Goal: Task Accomplishment & Management: Complete application form

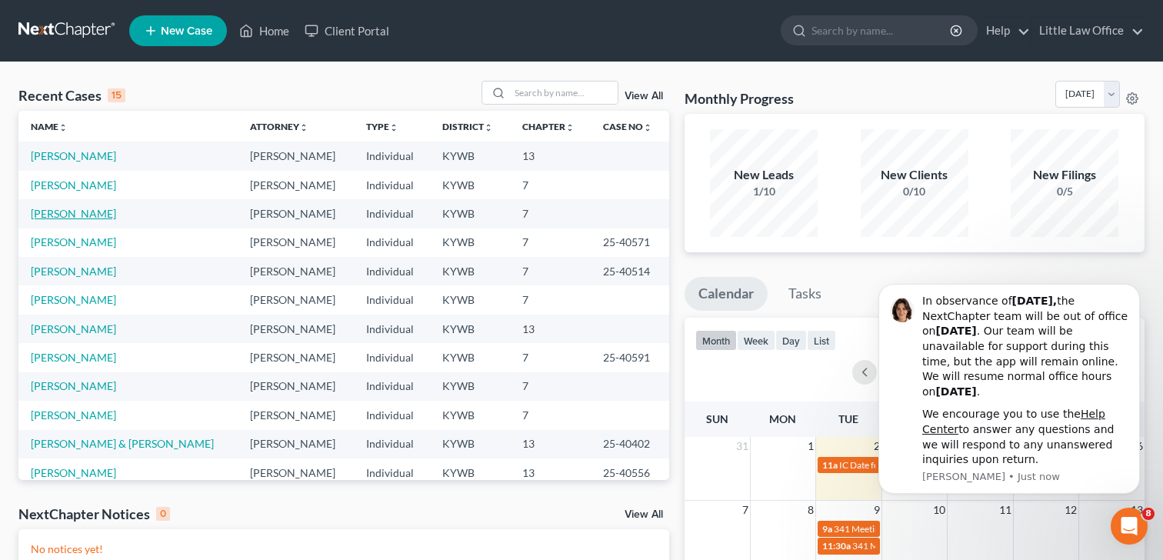
click at [85, 217] on link "[PERSON_NAME]" at bounding box center [73, 213] width 85 height 13
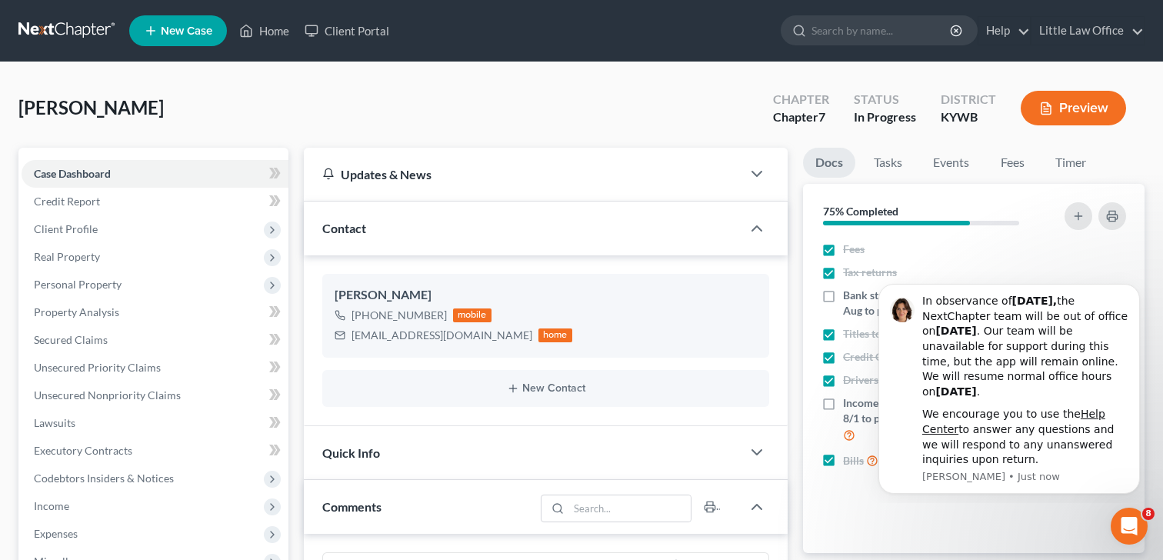
scroll to position [269, 0]
click at [78, 229] on span "Client Profile" at bounding box center [66, 228] width 64 height 13
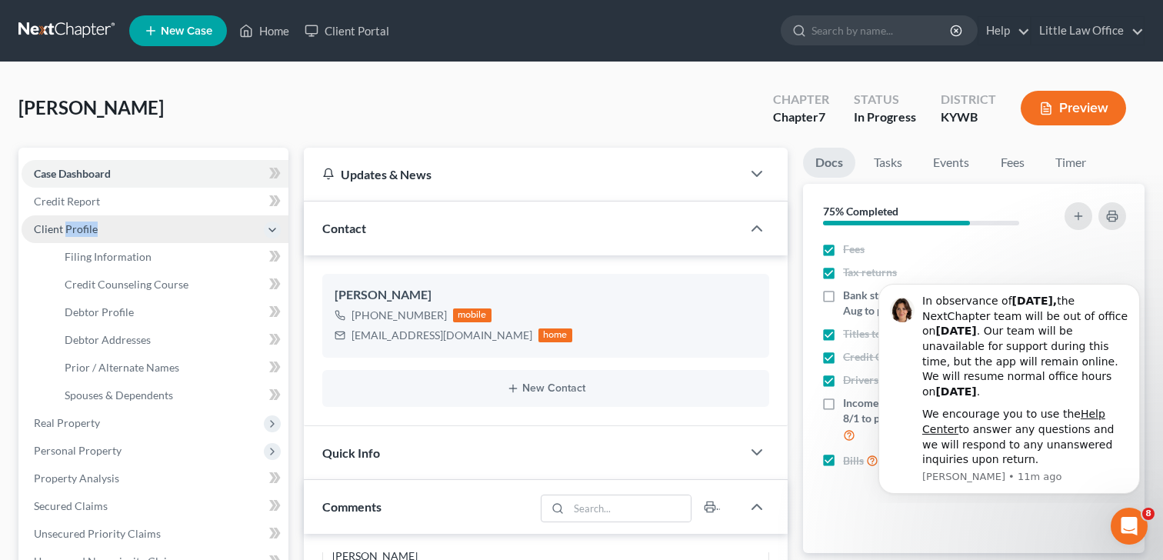
click at [78, 229] on span "Client Profile" at bounding box center [66, 228] width 64 height 13
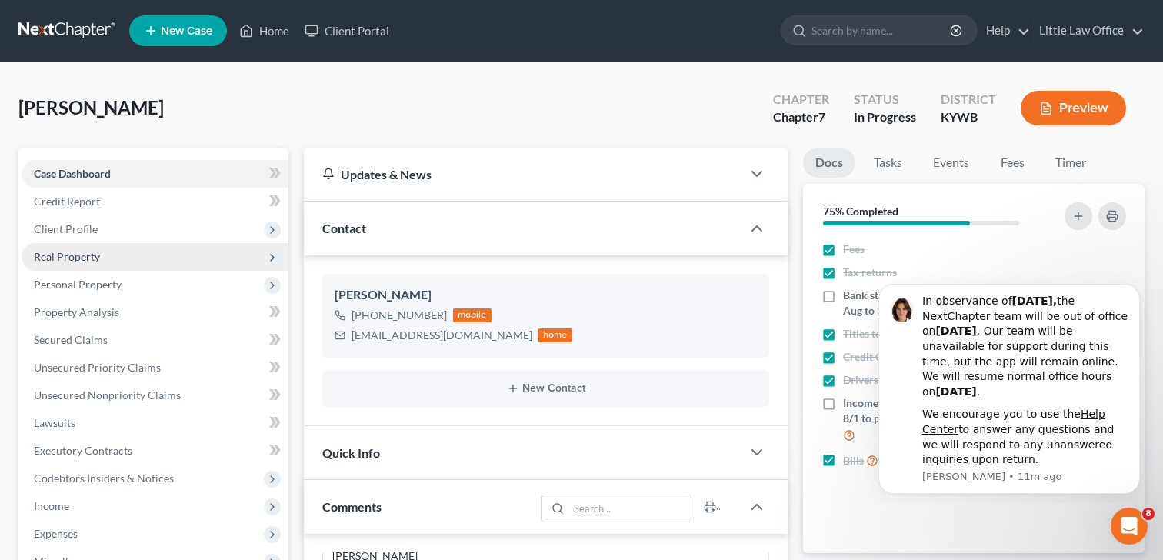
click at [75, 265] on span "Real Property" at bounding box center [155, 257] width 267 height 28
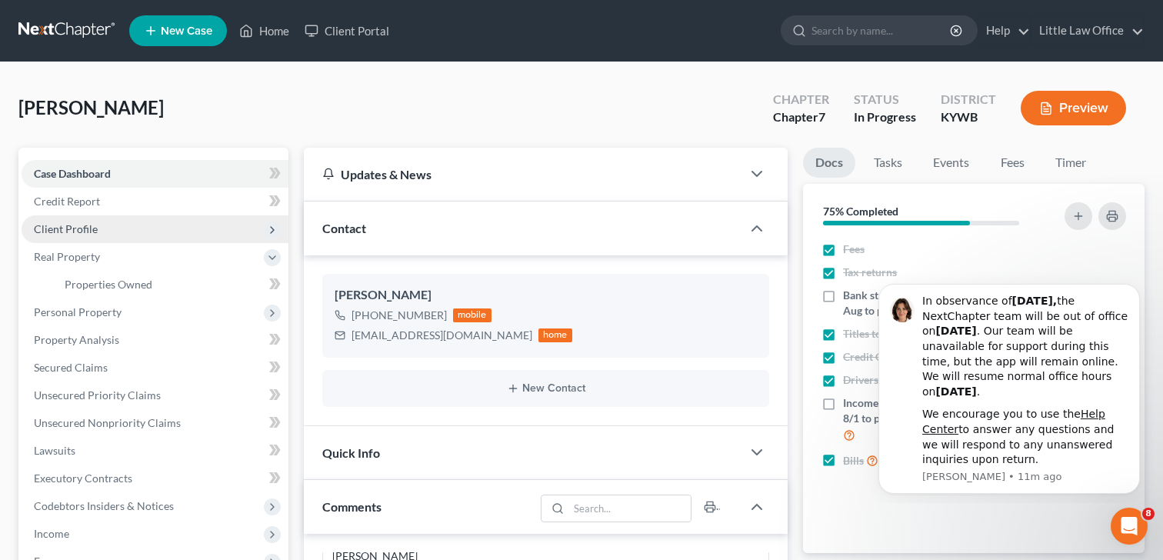
click at [100, 226] on span "Client Profile" at bounding box center [155, 229] width 267 height 28
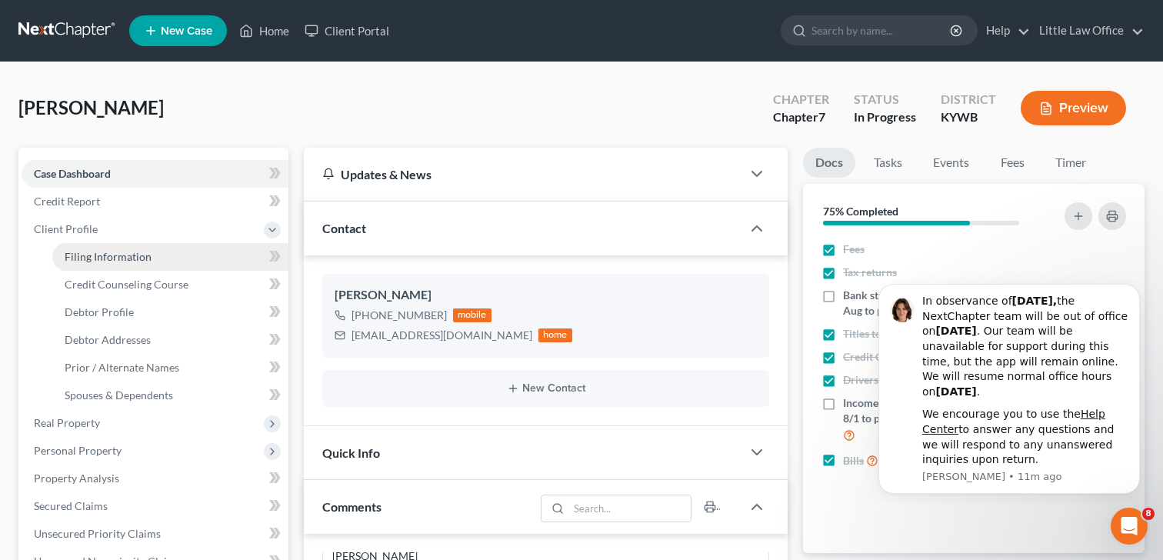
click at [99, 253] on span "Filing Information" at bounding box center [108, 256] width 87 height 13
select select "1"
select select "0"
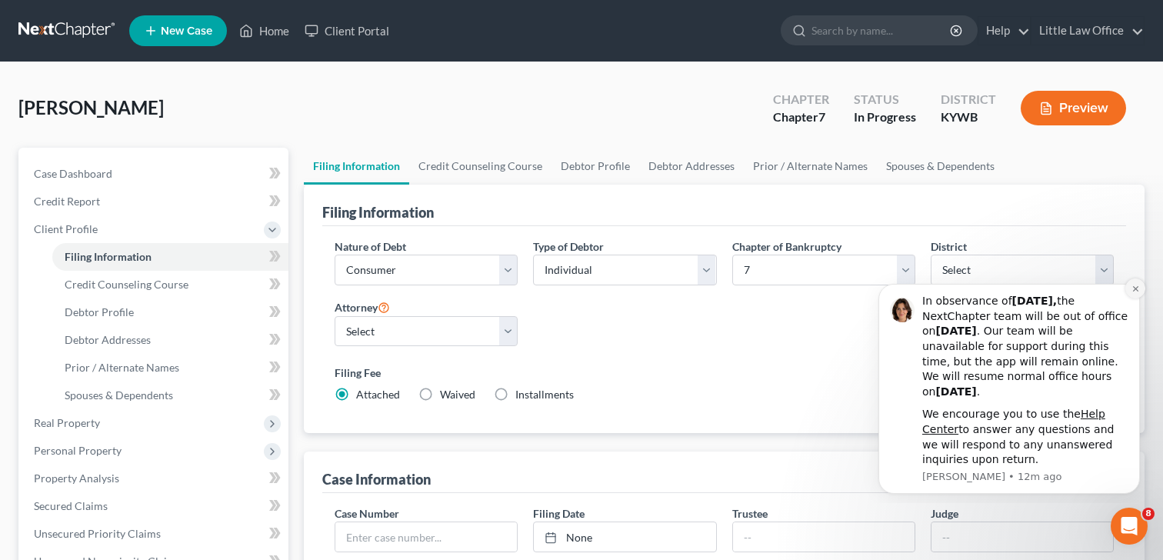
click at [1132, 288] on icon "Dismiss notification" at bounding box center [1136, 289] width 8 height 8
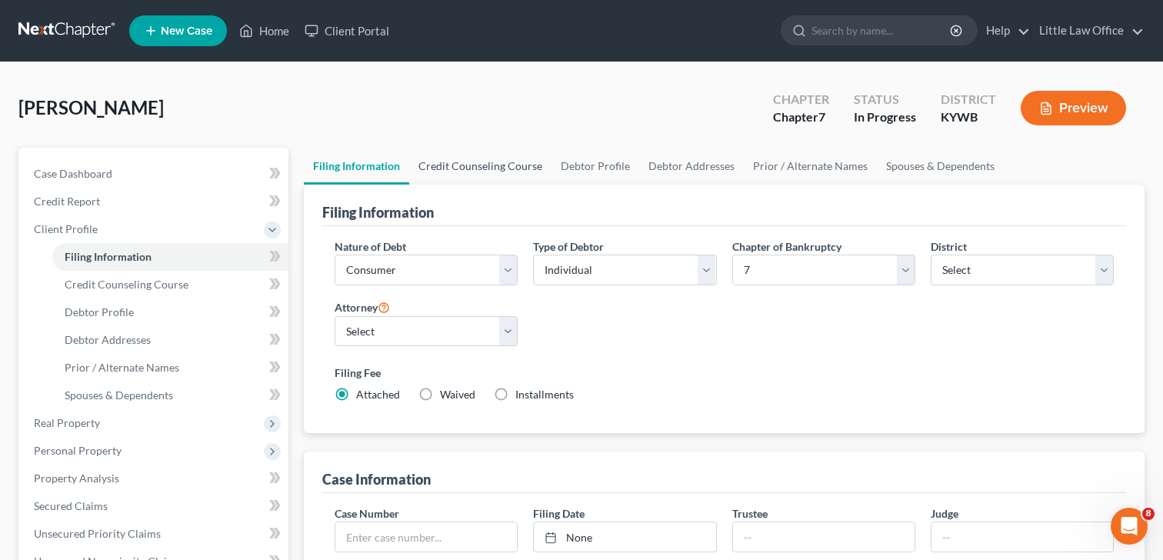
click at [478, 168] on link "Credit Counseling Course" at bounding box center [480, 166] width 142 height 37
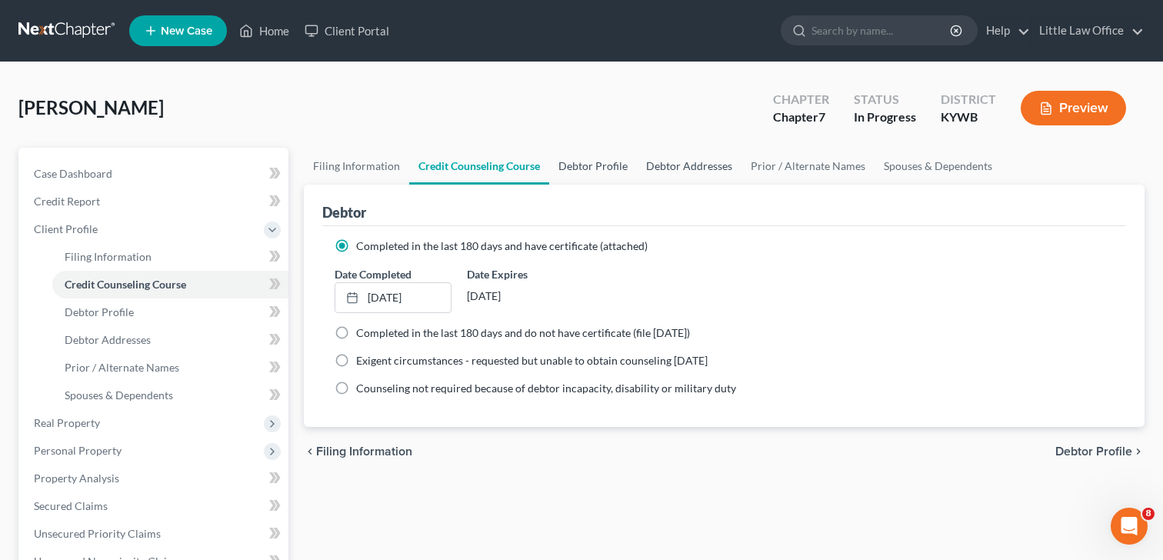
drag, startPoint x: 580, startPoint y: 169, endPoint x: 649, endPoint y: 163, distance: 68.7
click at [580, 169] on link "Debtor Profile" at bounding box center [593, 166] width 88 height 37
select select "0"
select select "2"
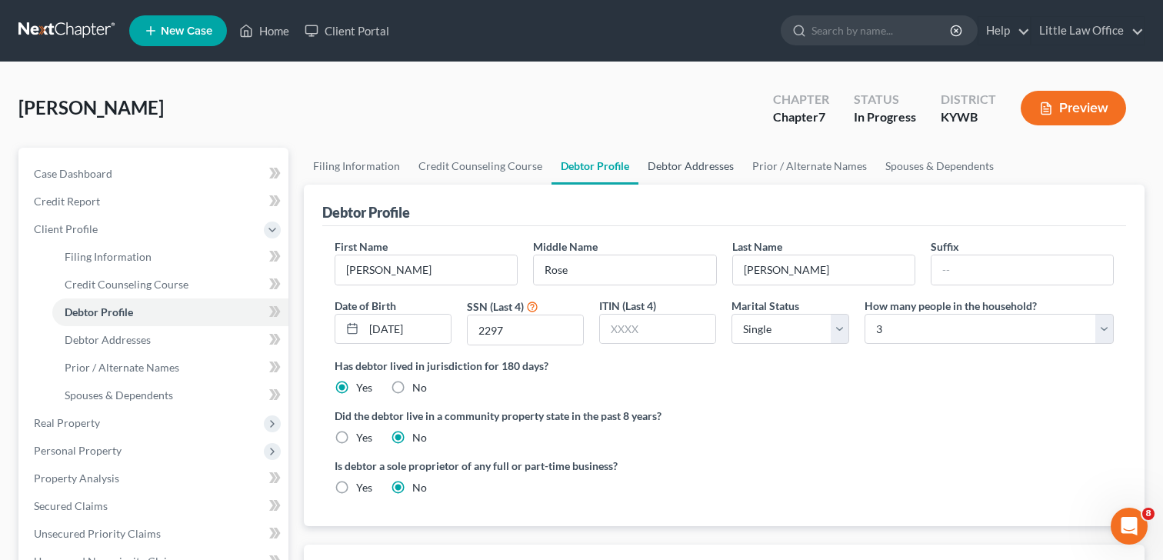
click at [653, 164] on link "Debtor Addresses" at bounding box center [691, 166] width 105 height 37
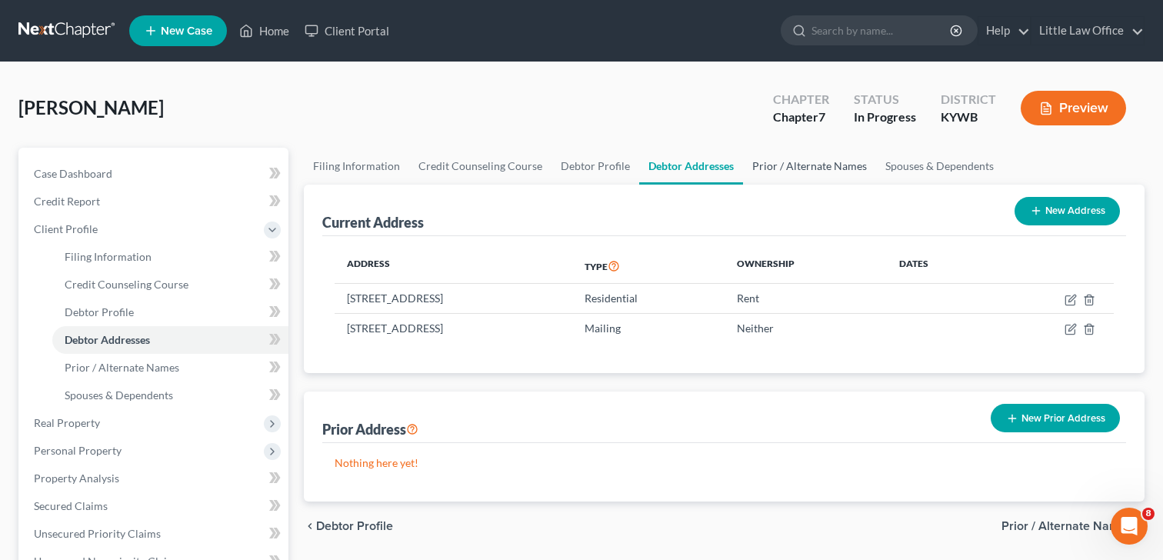
click at [796, 162] on link "Prior / Alternate Names" at bounding box center [809, 166] width 133 height 37
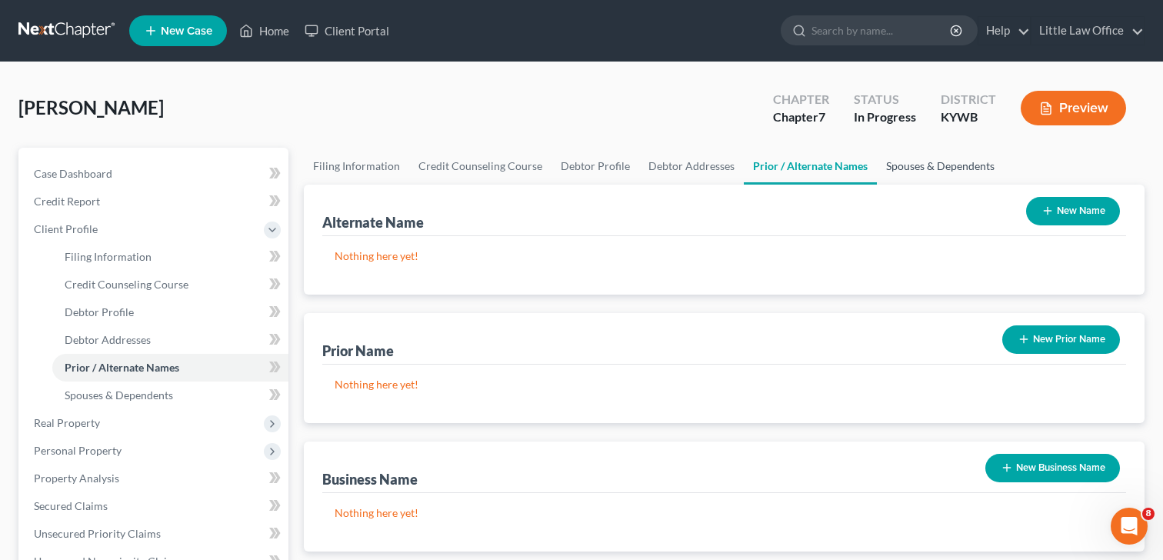
click at [906, 169] on link "Spouses & Dependents" at bounding box center [940, 166] width 127 height 37
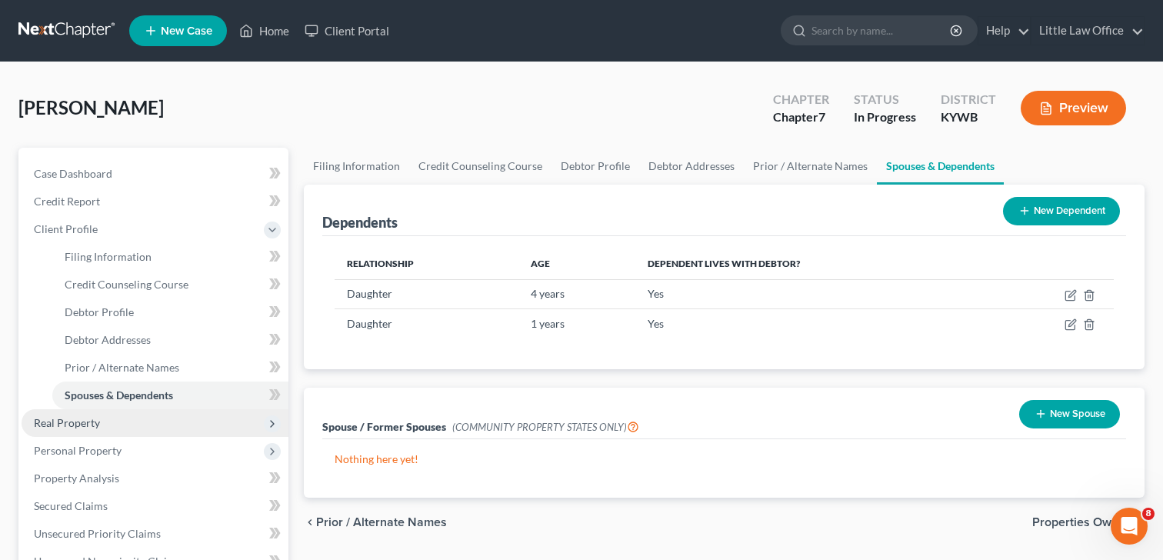
click at [86, 421] on span "Real Property" at bounding box center [67, 422] width 66 height 13
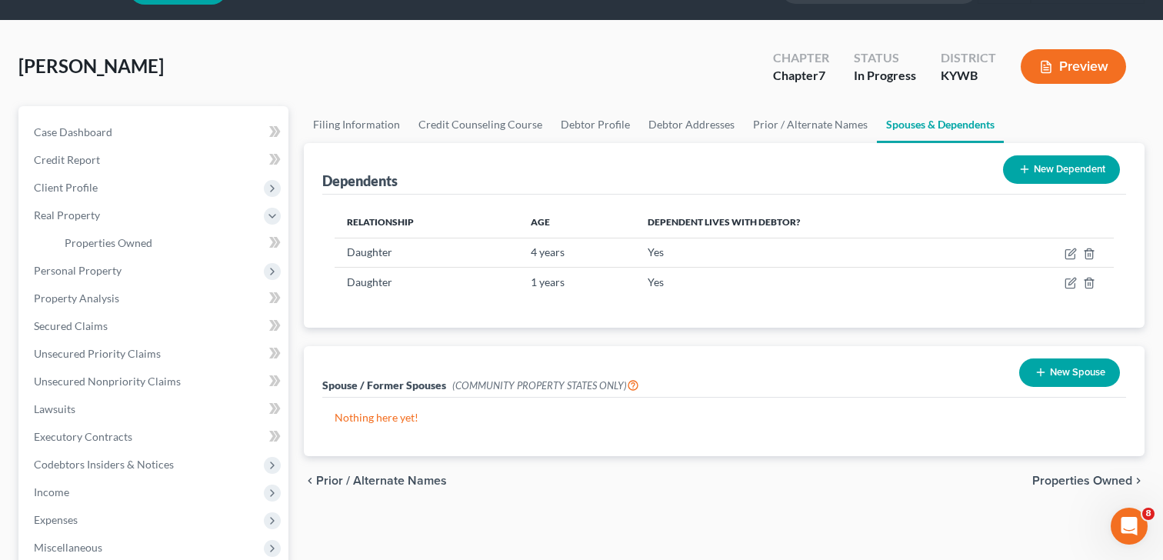
scroll to position [43, 0]
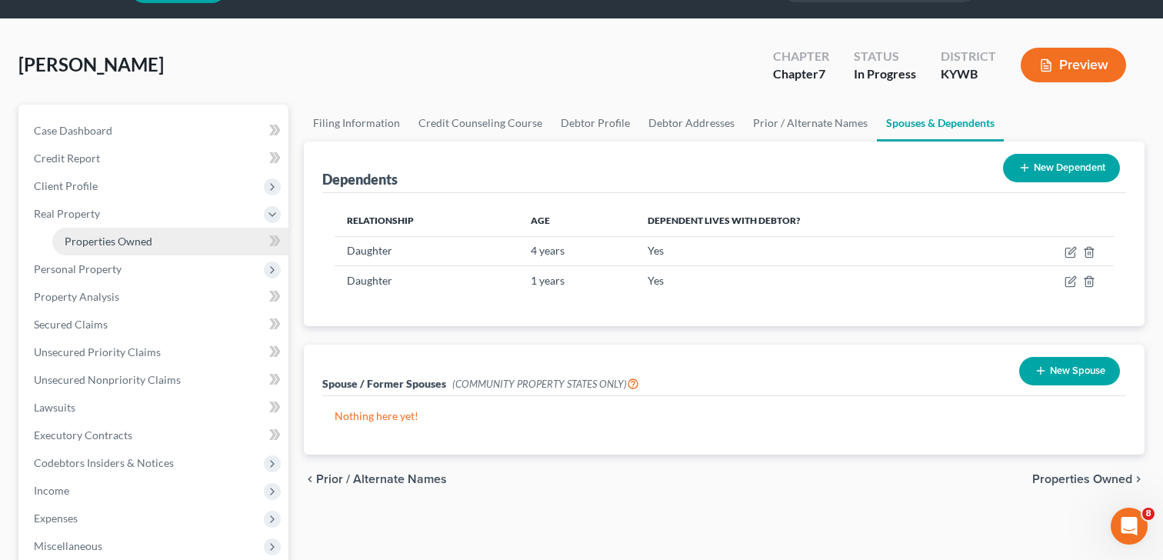
click at [145, 232] on link "Properties Owned" at bounding box center [170, 242] width 236 height 28
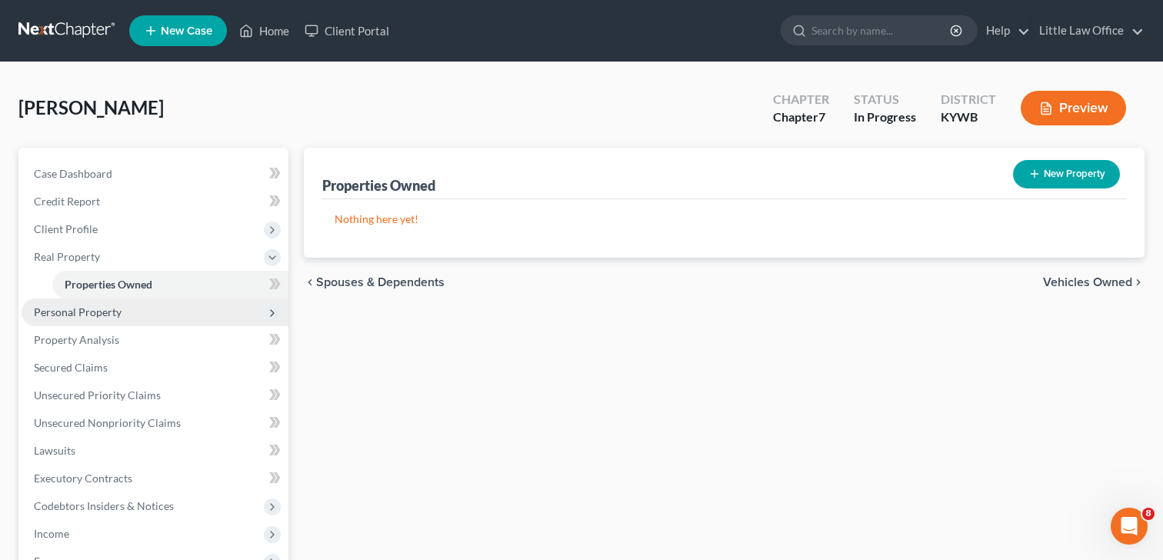
click at [104, 321] on span "Personal Property" at bounding box center [155, 313] width 267 height 28
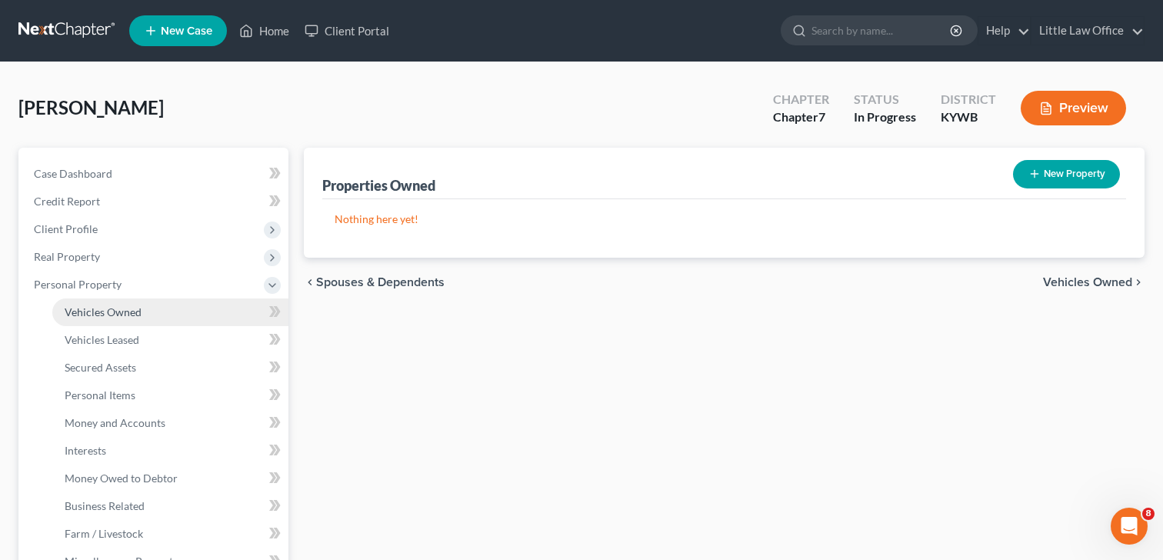
click at [108, 316] on span "Vehicles Owned" at bounding box center [103, 311] width 77 height 13
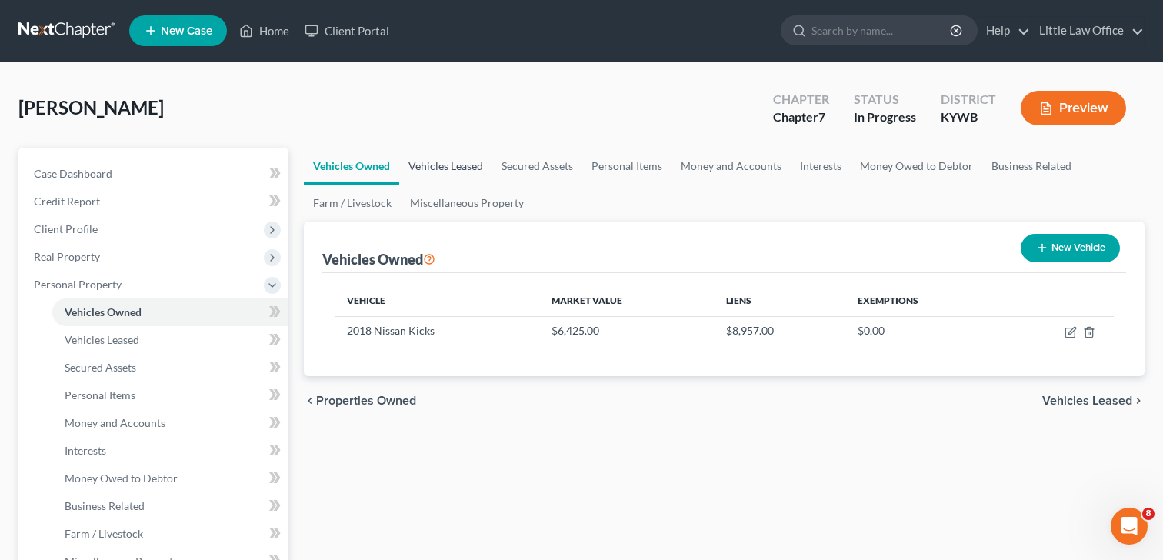
click at [464, 163] on link "Vehicles Leased" at bounding box center [445, 166] width 93 height 37
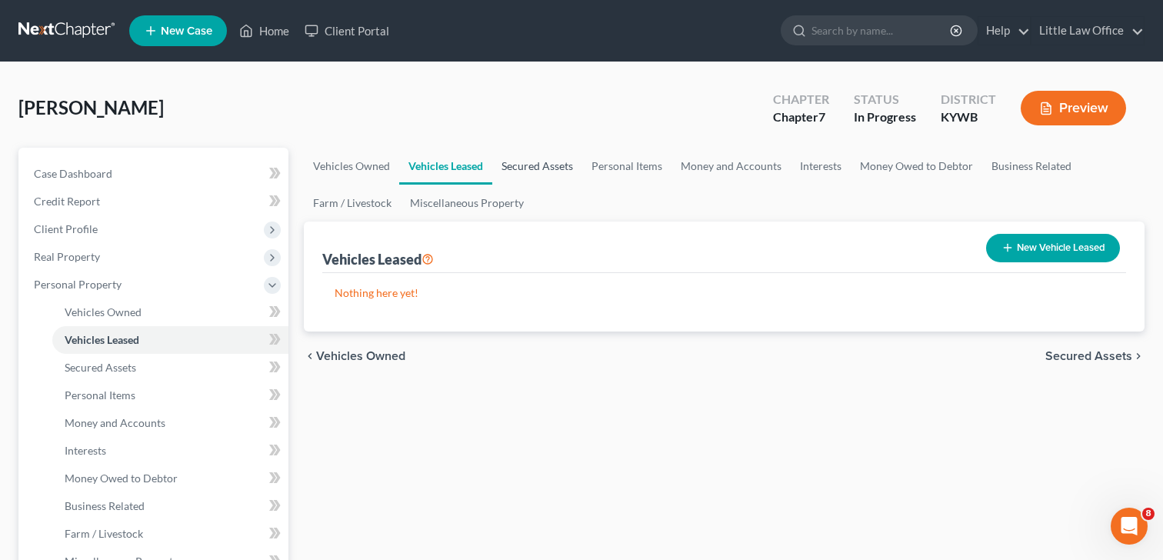
click at [542, 160] on link "Secured Assets" at bounding box center [537, 166] width 90 height 37
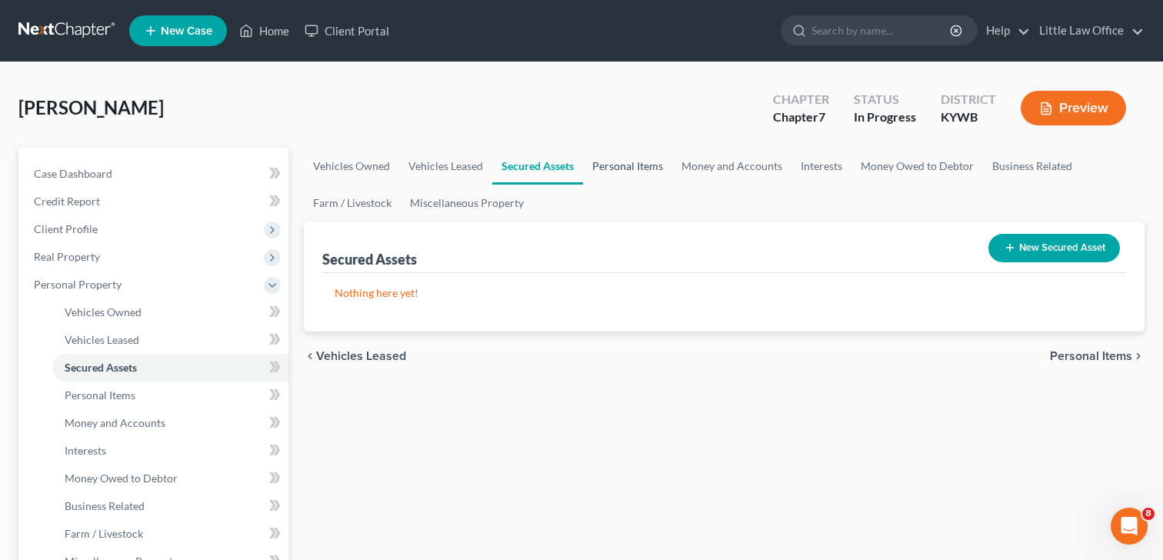
click at [642, 167] on link "Personal Items" at bounding box center [627, 166] width 89 height 37
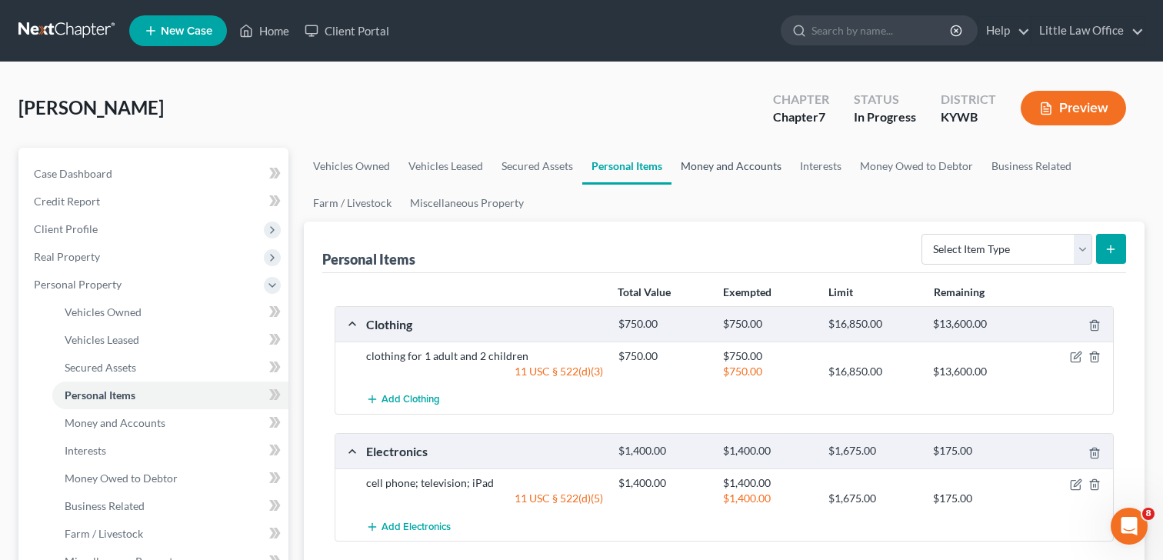
click at [727, 159] on link "Money and Accounts" at bounding box center [731, 166] width 119 height 37
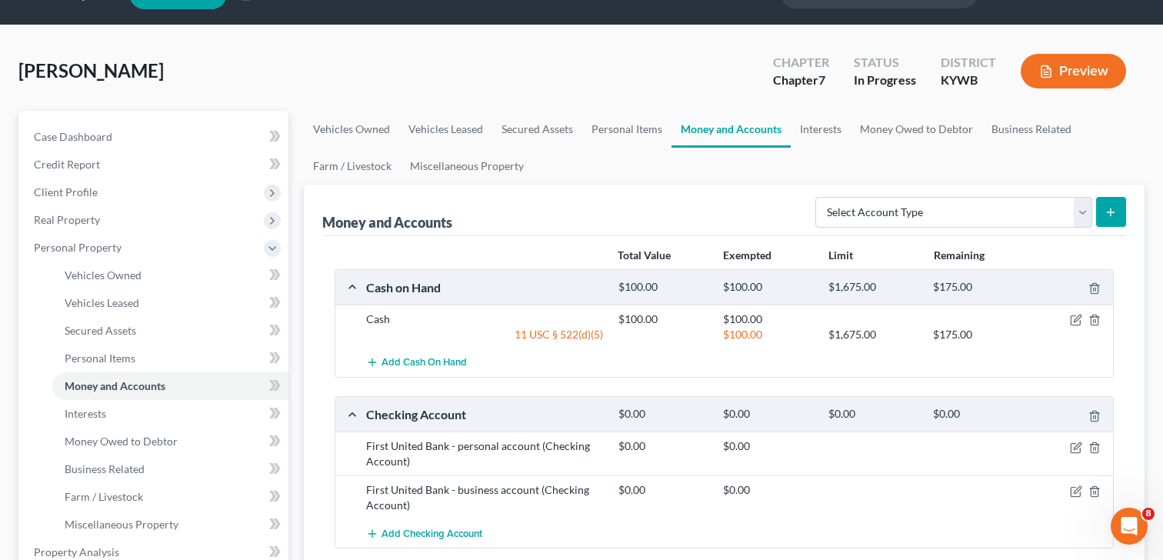
scroll to position [38, 0]
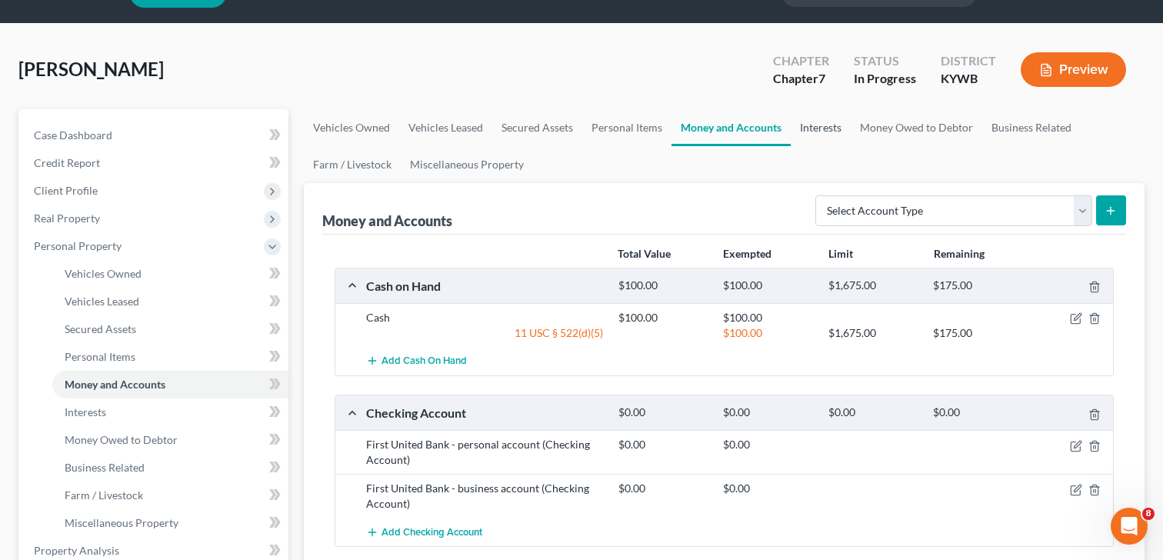
click at [812, 127] on link "Interests" at bounding box center [821, 127] width 60 height 37
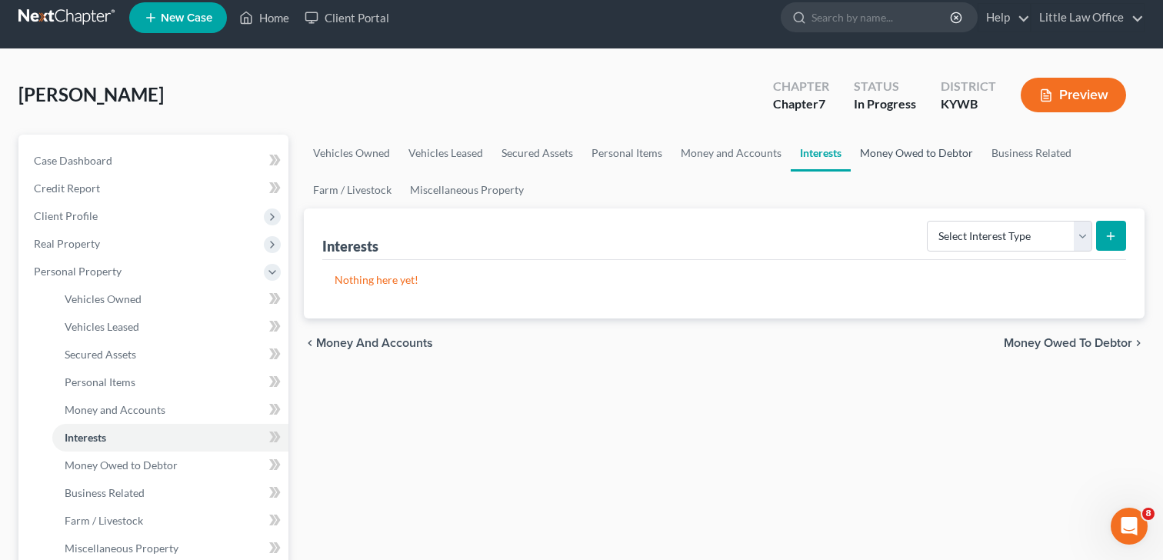
scroll to position [15, 0]
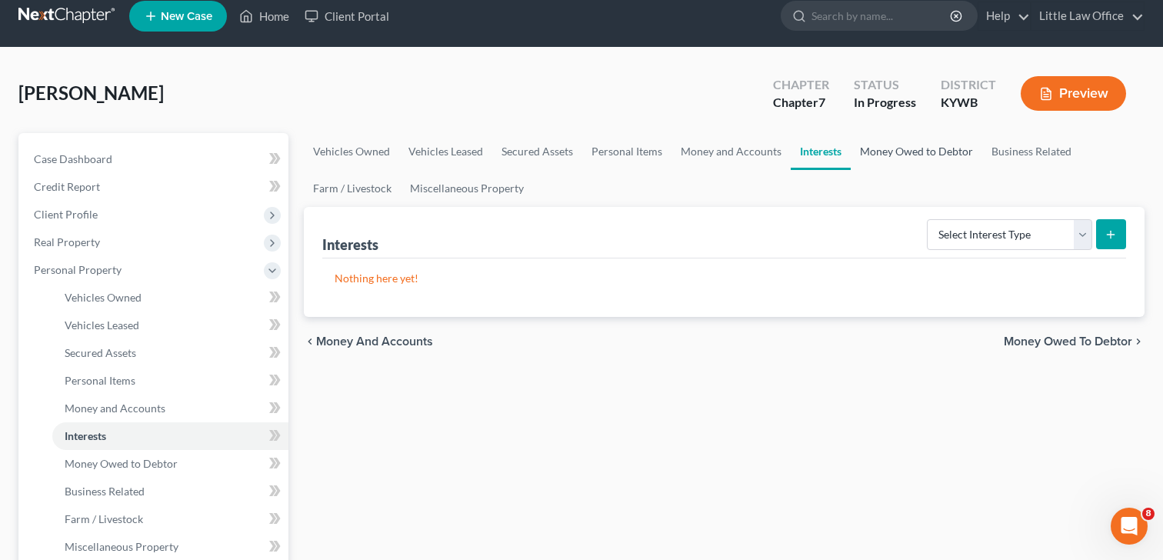
click at [920, 169] on link "Money Owed to Debtor" at bounding box center [917, 151] width 132 height 37
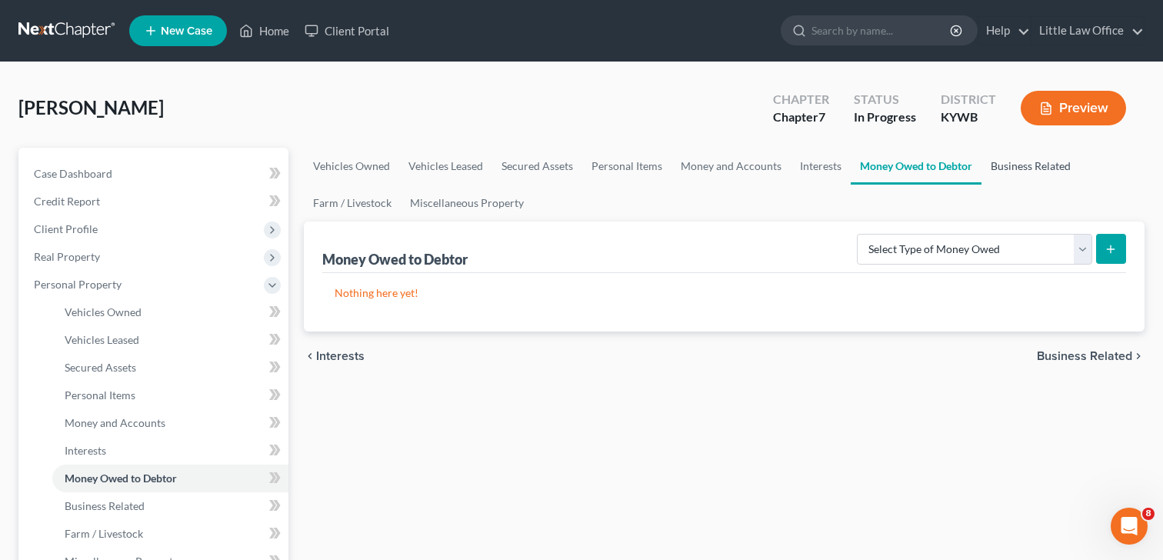
click at [1045, 173] on link "Business Related" at bounding box center [1031, 166] width 98 height 37
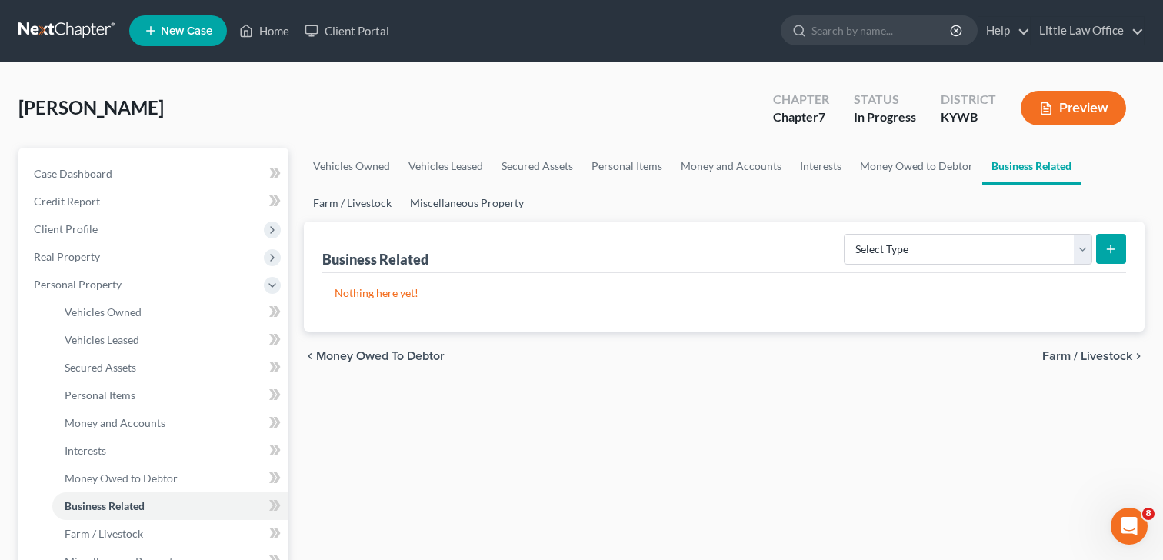
drag, startPoint x: 345, startPoint y: 194, endPoint x: 447, endPoint y: 202, distance: 102.6
click at [346, 194] on link "Farm / Livestock" at bounding box center [352, 203] width 97 height 37
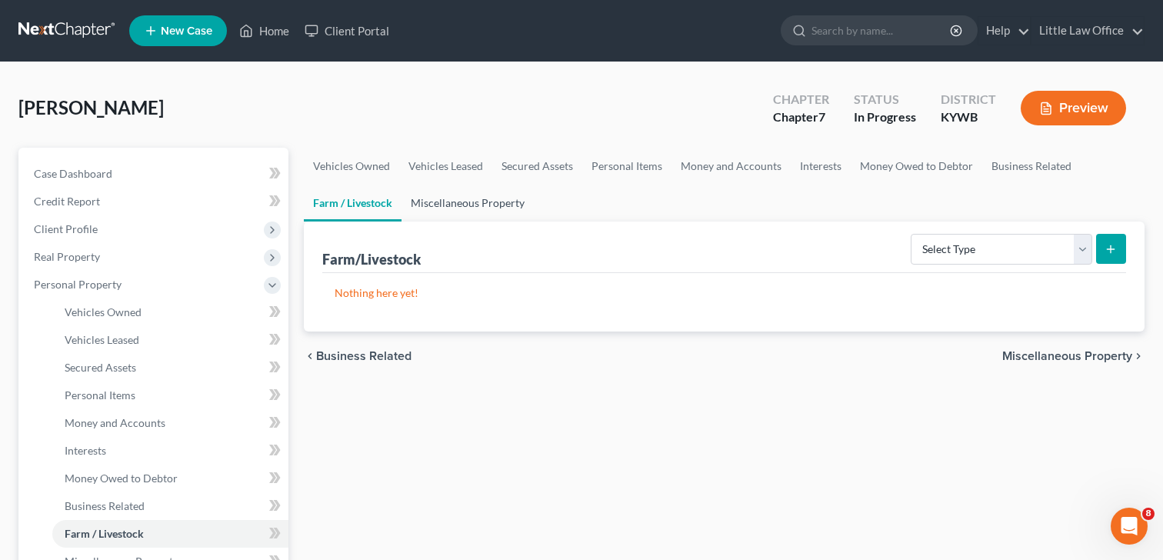
click at [449, 202] on link "Miscellaneous Property" at bounding box center [468, 203] width 132 height 37
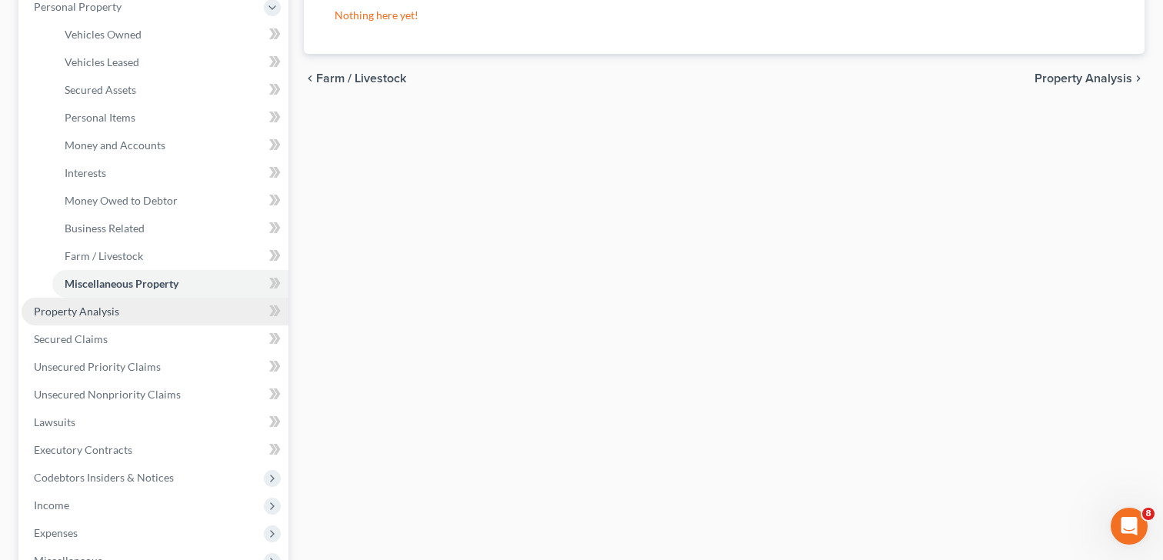
scroll to position [276, 0]
click at [78, 312] on span "Property Analysis" at bounding box center [76, 312] width 85 height 13
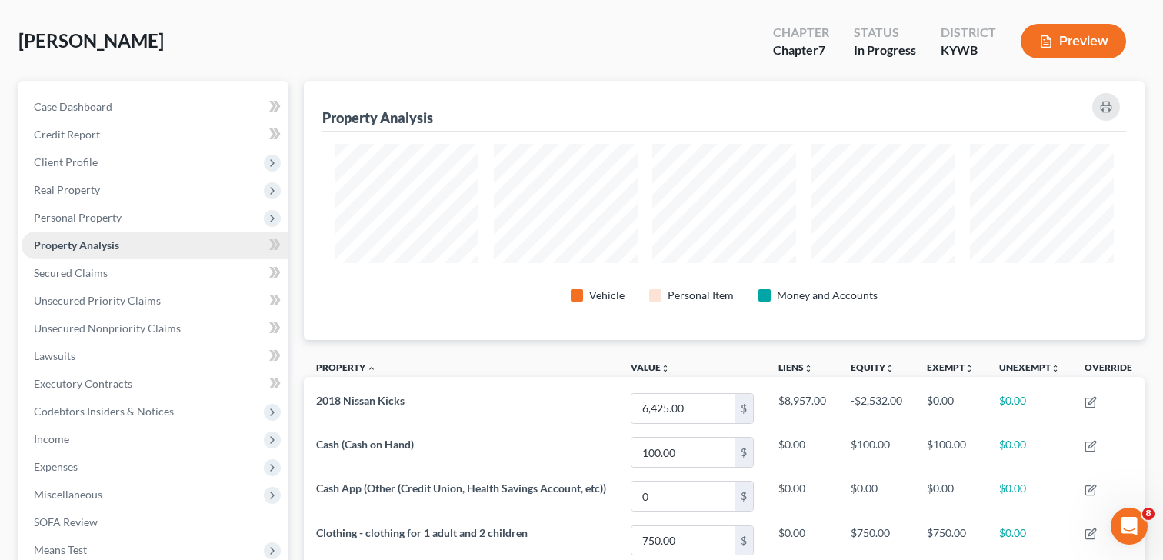
click at [119, 255] on link "Property Analysis" at bounding box center [155, 246] width 267 height 28
click at [98, 271] on span "Secured Claims" at bounding box center [71, 272] width 74 height 13
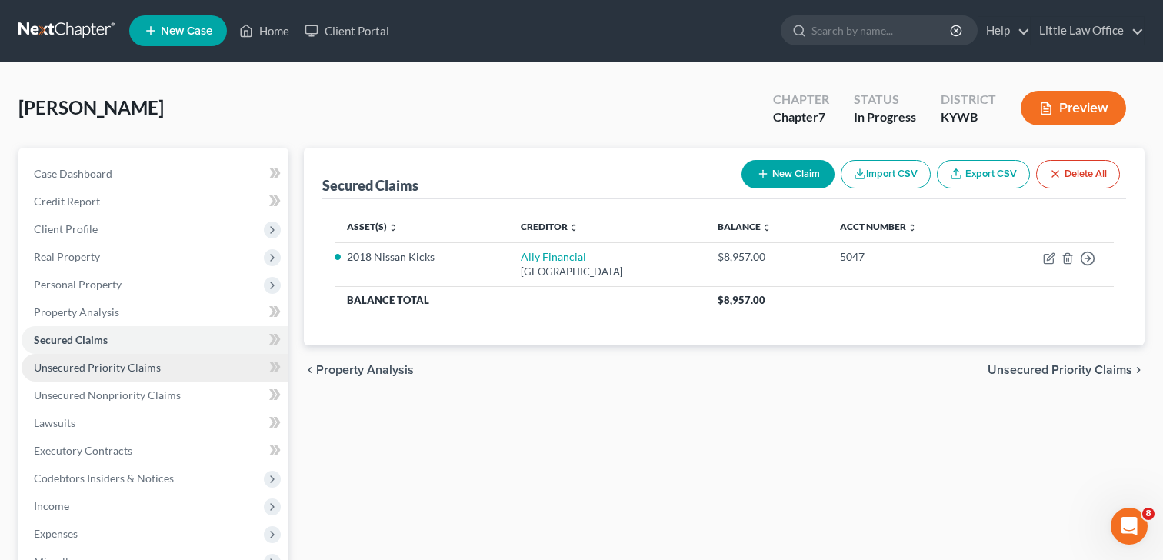
click at [75, 366] on span "Unsecured Priority Claims" at bounding box center [97, 367] width 127 height 13
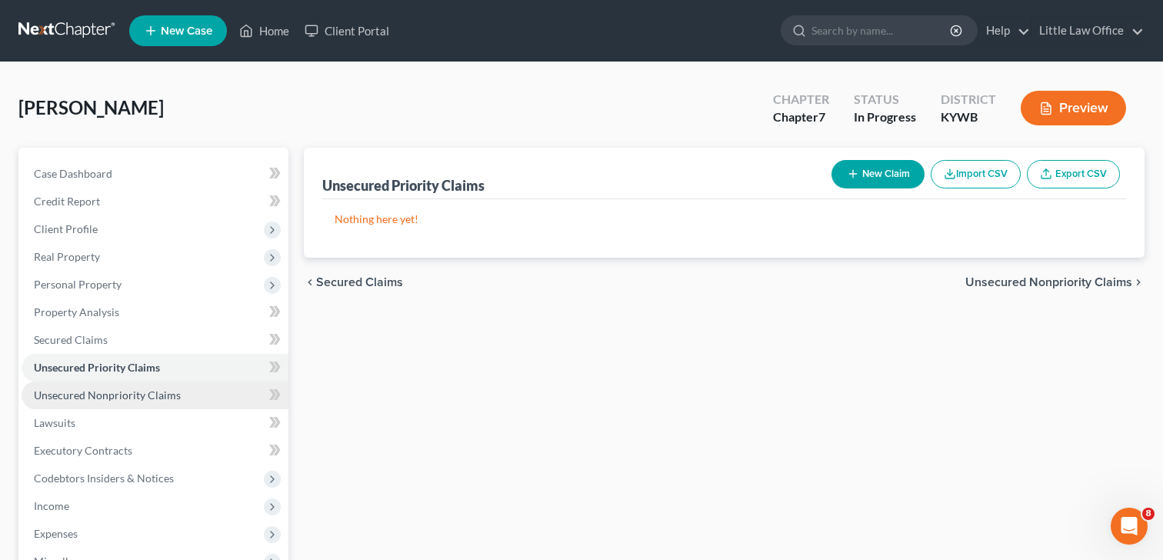
click at [119, 399] on span "Unsecured Nonpriority Claims" at bounding box center [107, 395] width 147 height 13
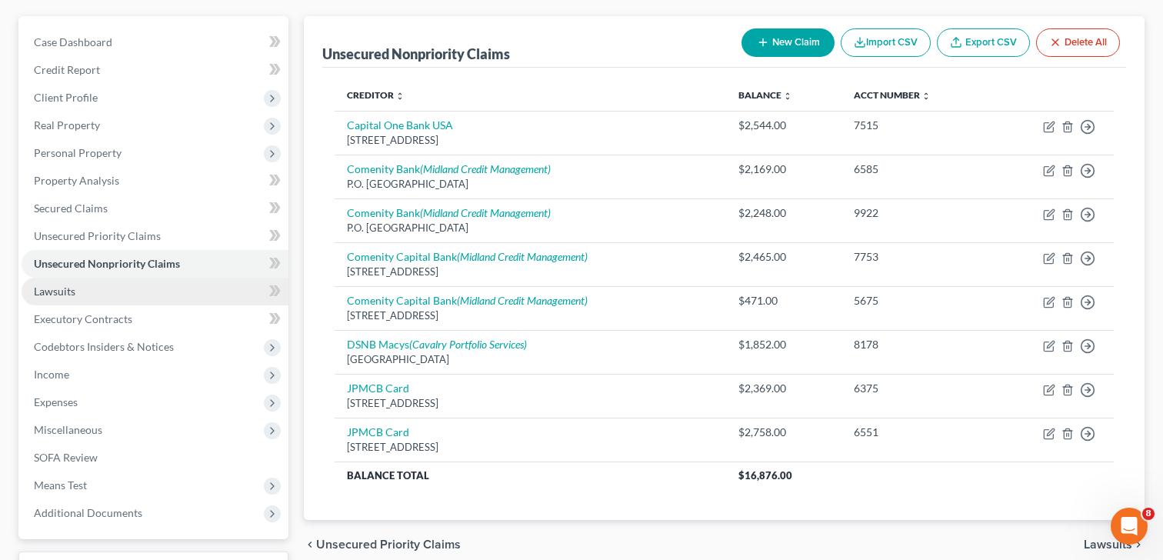
scroll to position [134, 0]
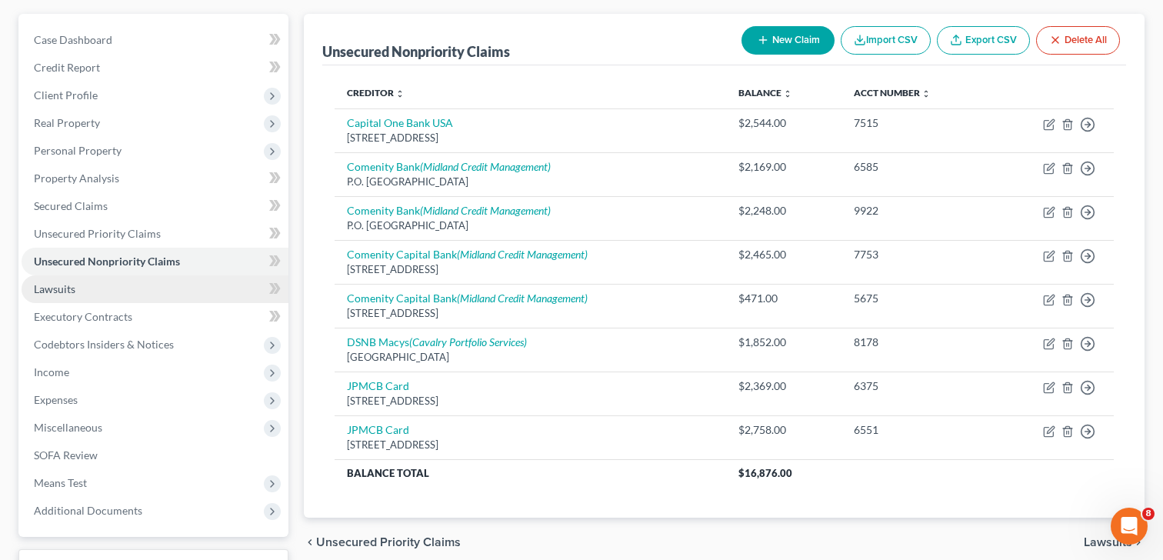
click at [108, 291] on link "Lawsuits" at bounding box center [155, 289] width 267 height 28
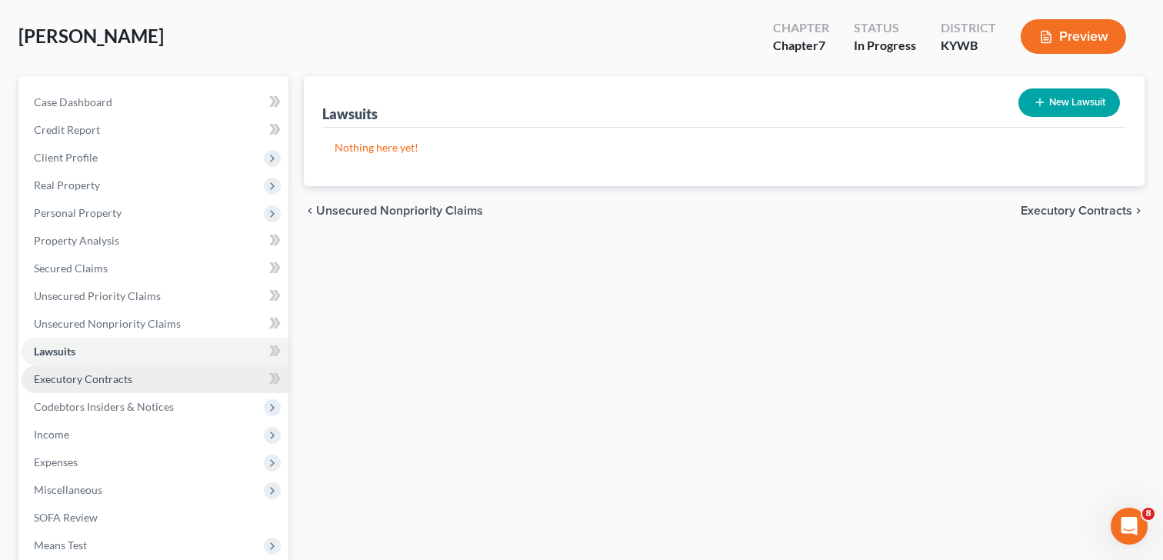
click at [119, 386] on link "Executory Contracts" at bounding box center [155, 380] width 267 height 28
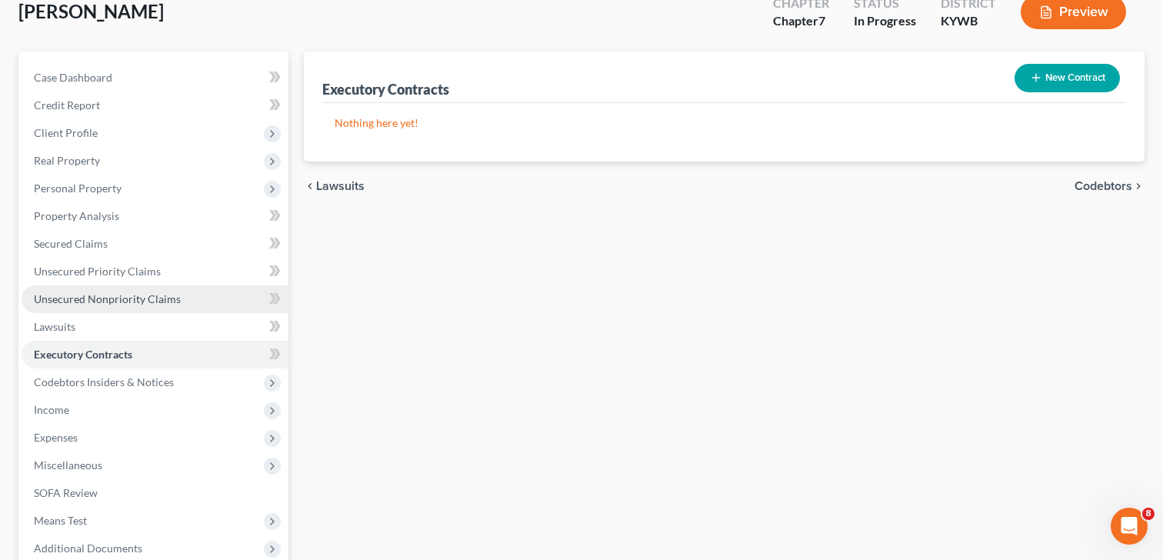
scroll to position [105, 0]
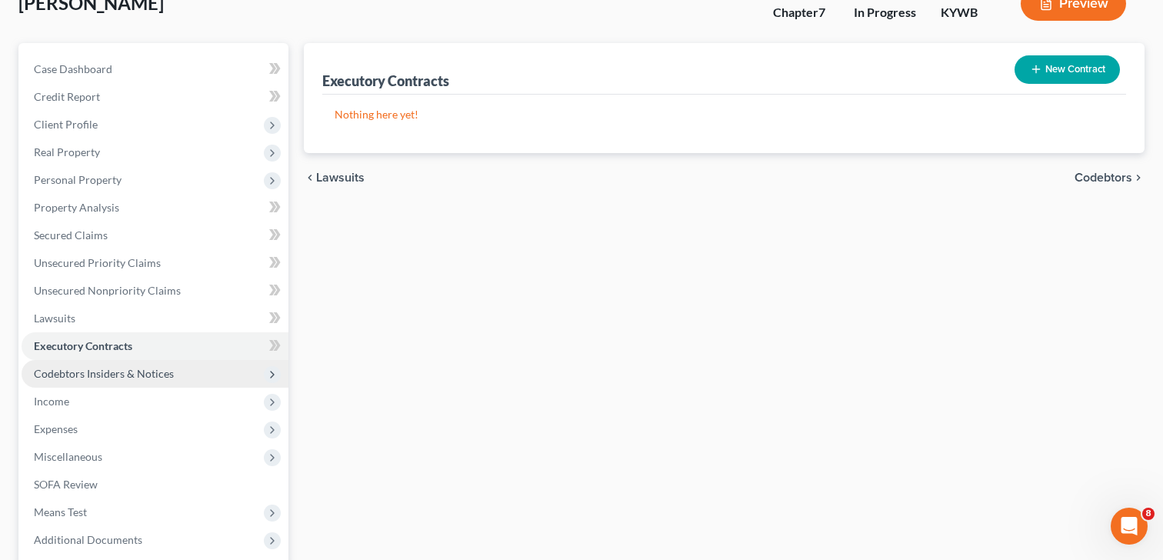
click at [110, 379] on span "Codebtors Insiders & Notices" at bounding box center [104, 373] width 140 height 13
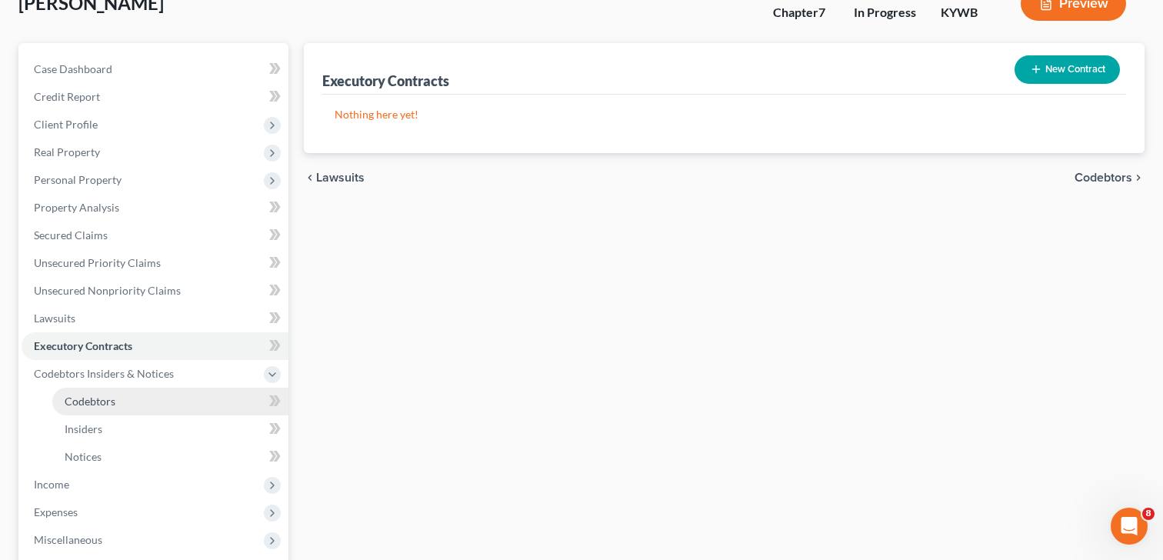
click at [98, 396] on span "Codebtors" at bounding box center [90, 401] width 51 height 13
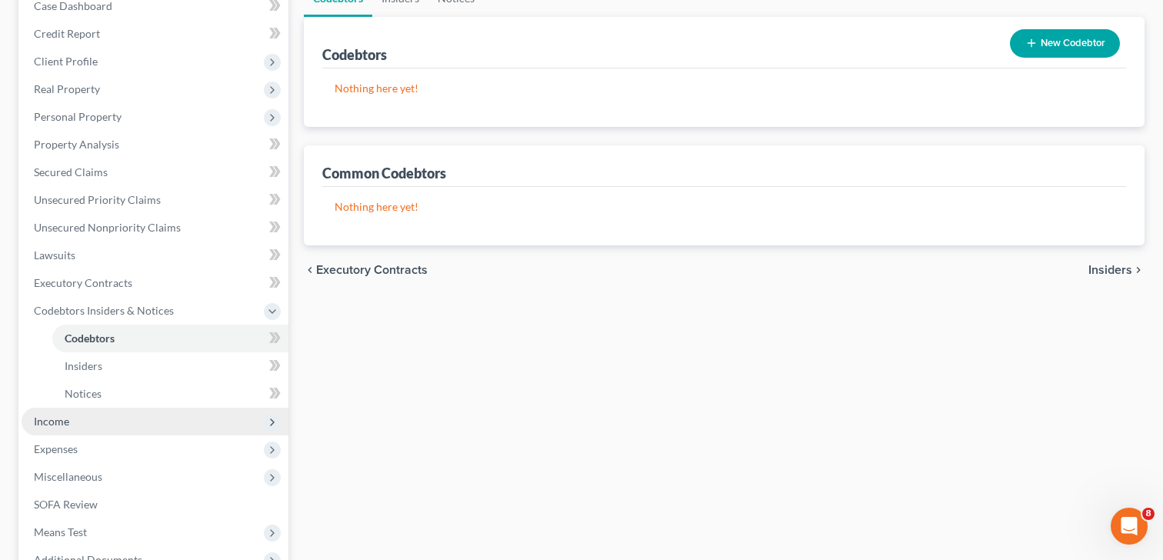
click at [73, 425] on span "Income" at bounding box center [155, 422] width 267 height 28
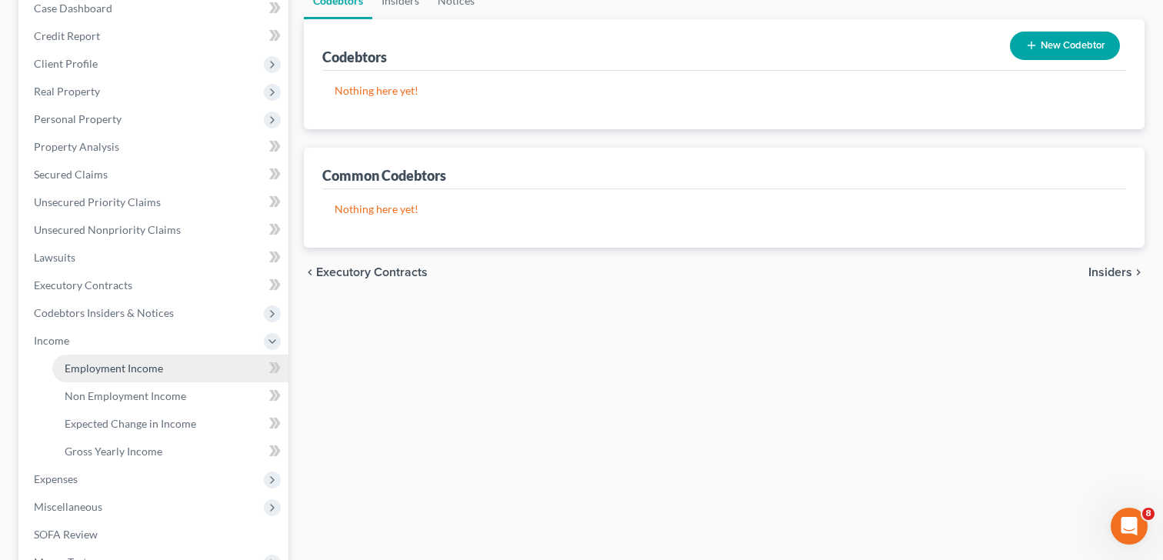
click at [112, 360] on link "Employment Income" at bounding box center [170, 369] width 236 height 28
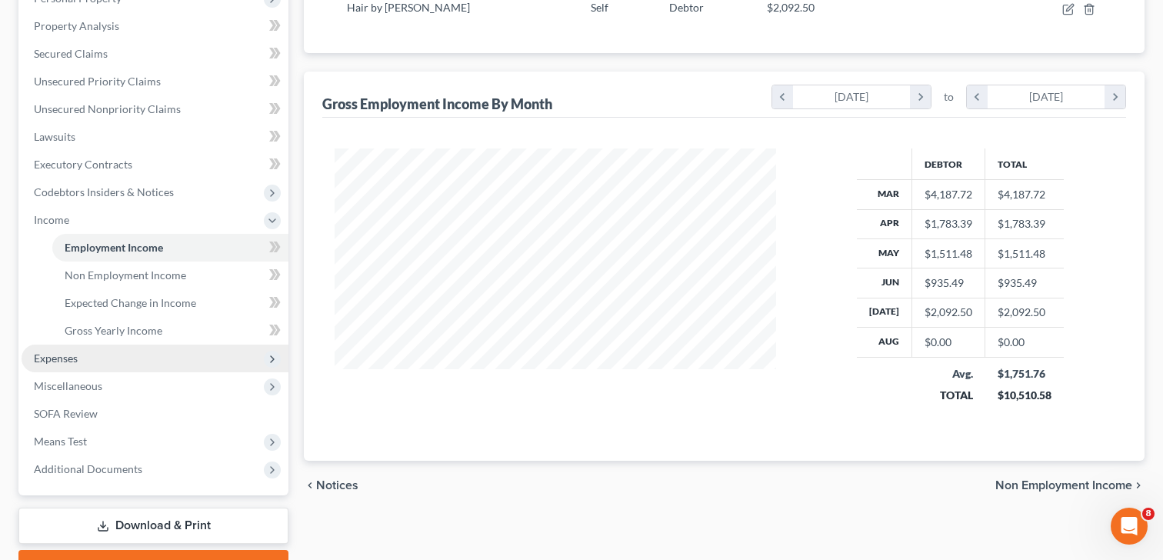
click at [85, 362] on span "Expenses" at bounding box center [155, 359] width 267 height 28
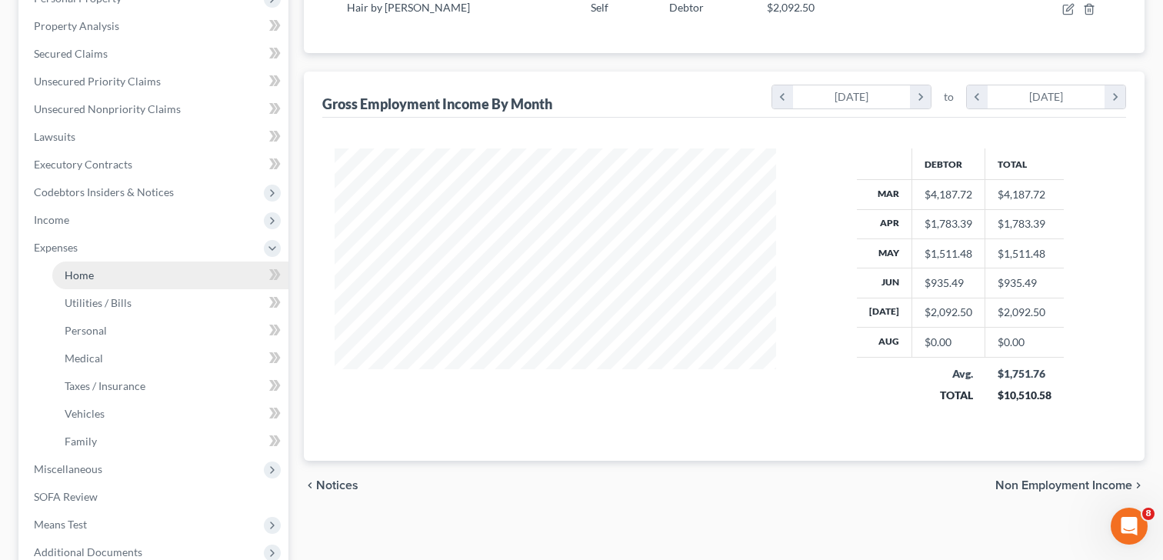
click at [63, 272] on link "Home" at bounding box center [170, 276] width 236 height 28
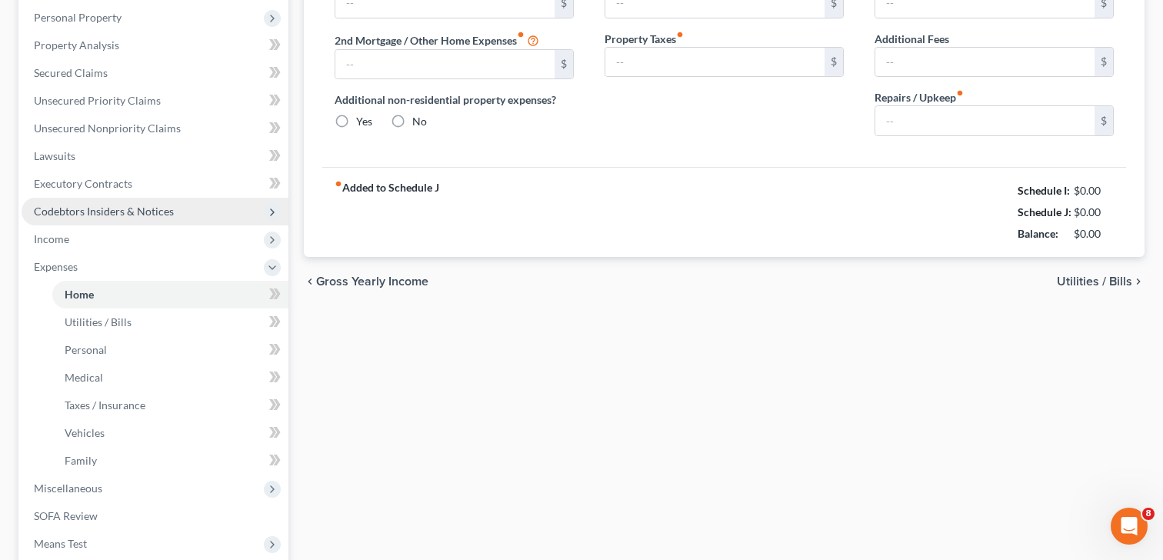
type input "0.00"
radio input "true"
type input "0.00"
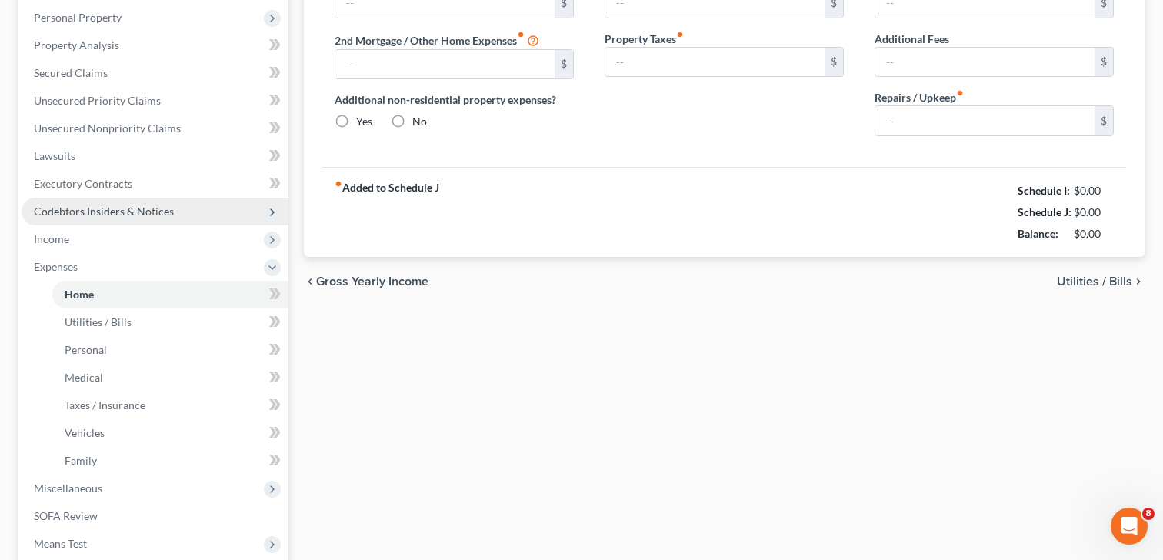
type input "0.00"
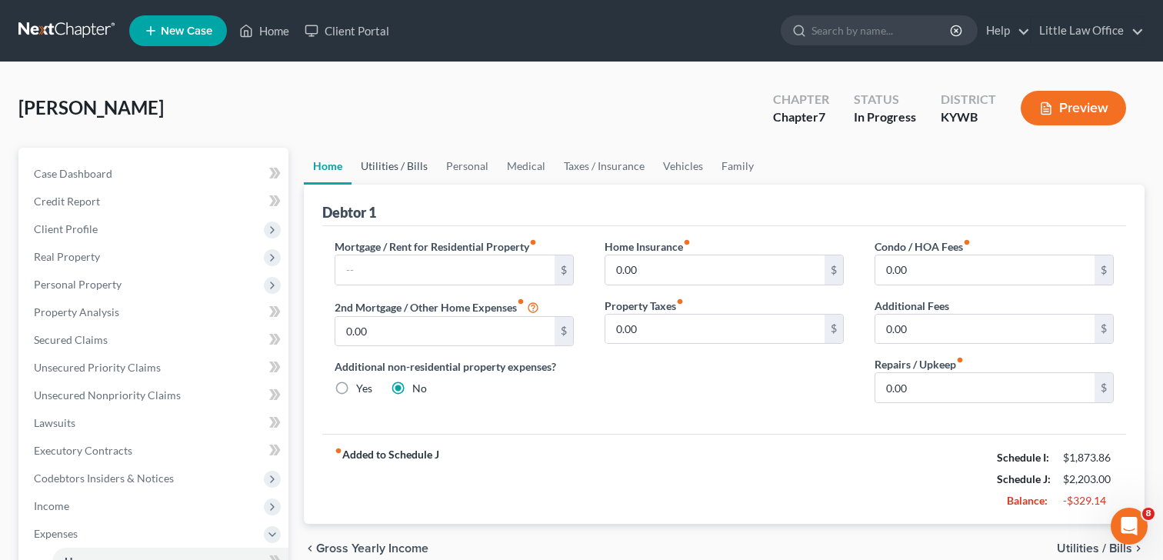
click at [396, 169] on link "Utilities / Bills" at bounding box center [394, 166] width 85 height 37
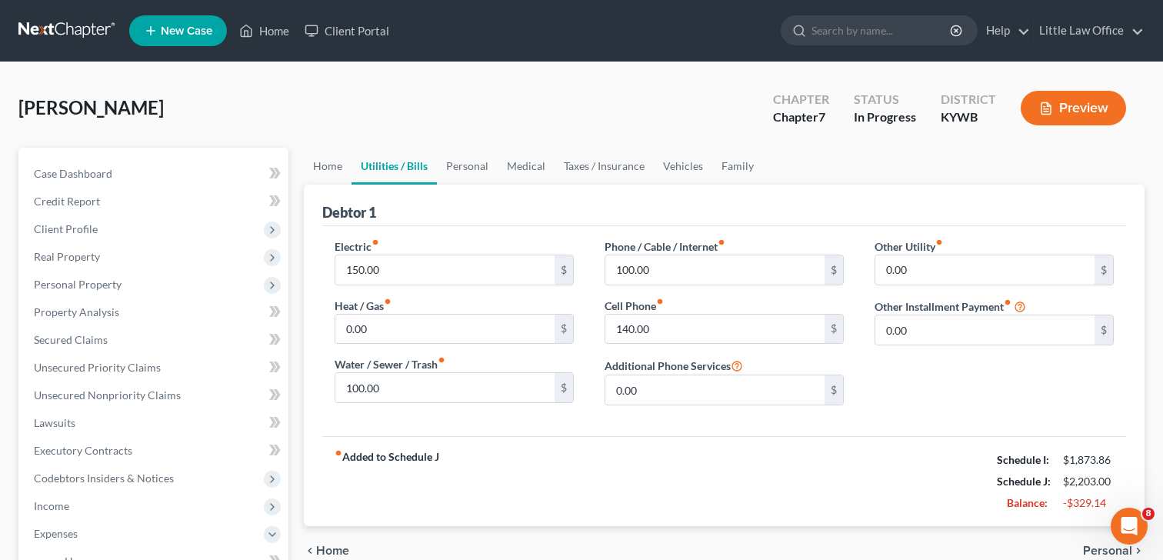
click at [410, 172] on link "Utilities / Bills" at bounding box center [394, 166] width 85 height 37
click at [472, 169] on link "Personal" at bounding box center [467, 166] width 61 height 37
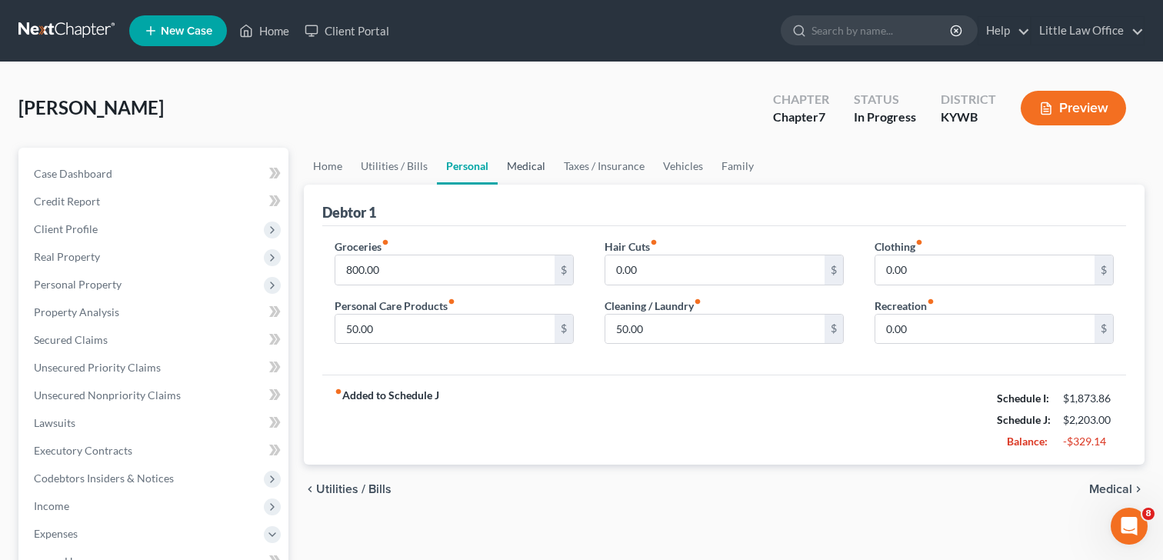
click at [537, 166] on link "Medical" at bounding box center [526, 166] width 57 height 37
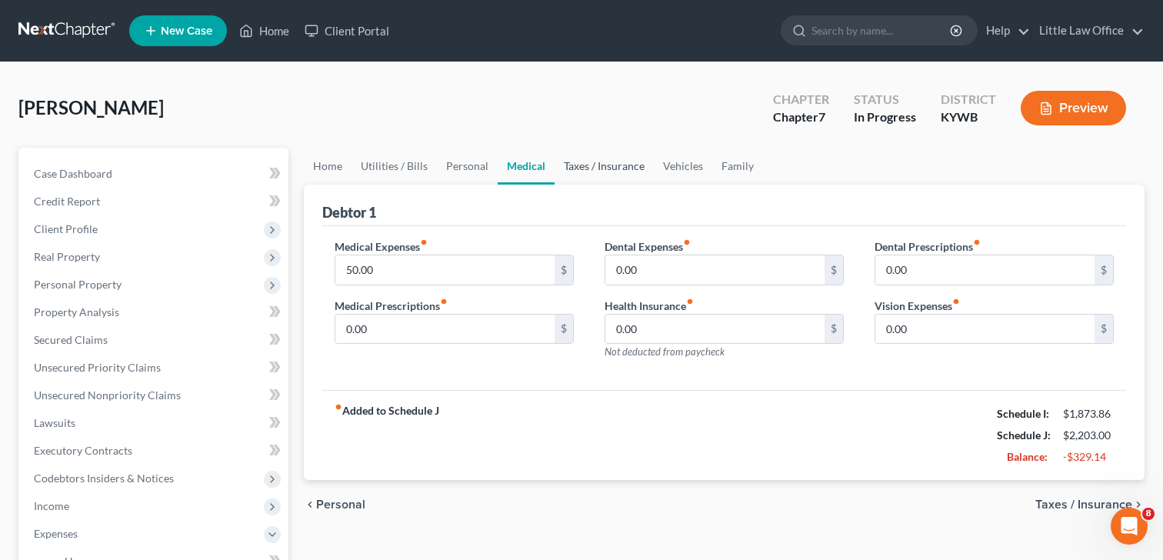
click at [584, 164] on link "Taxes / Insurance" at bounding box center [604, 166] width 99 height 37
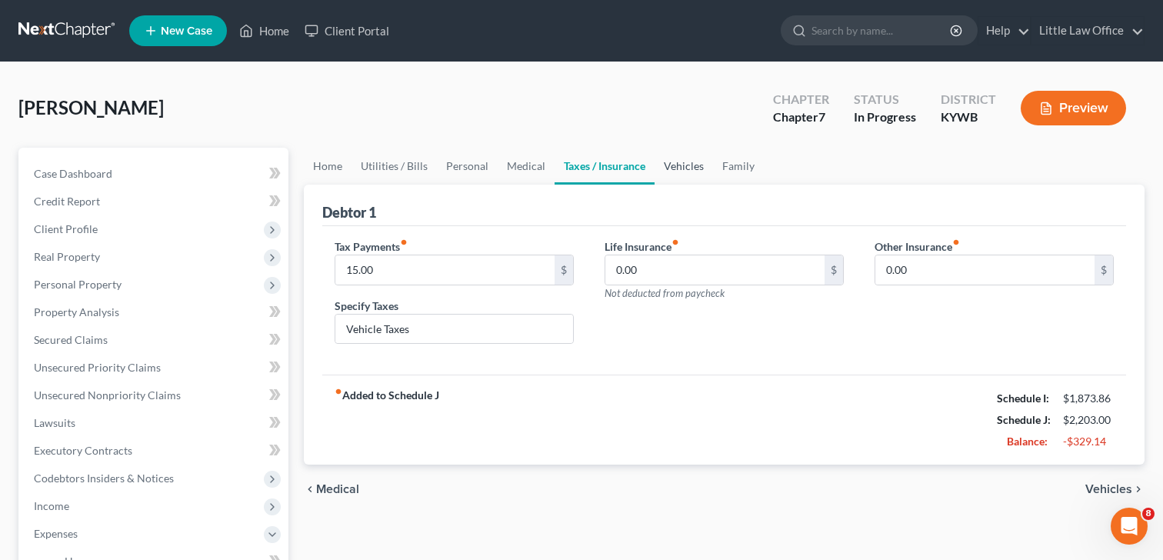
click at [673, 161] on link "Vehicles" at bounding box center [684, 166] width 58 height 37
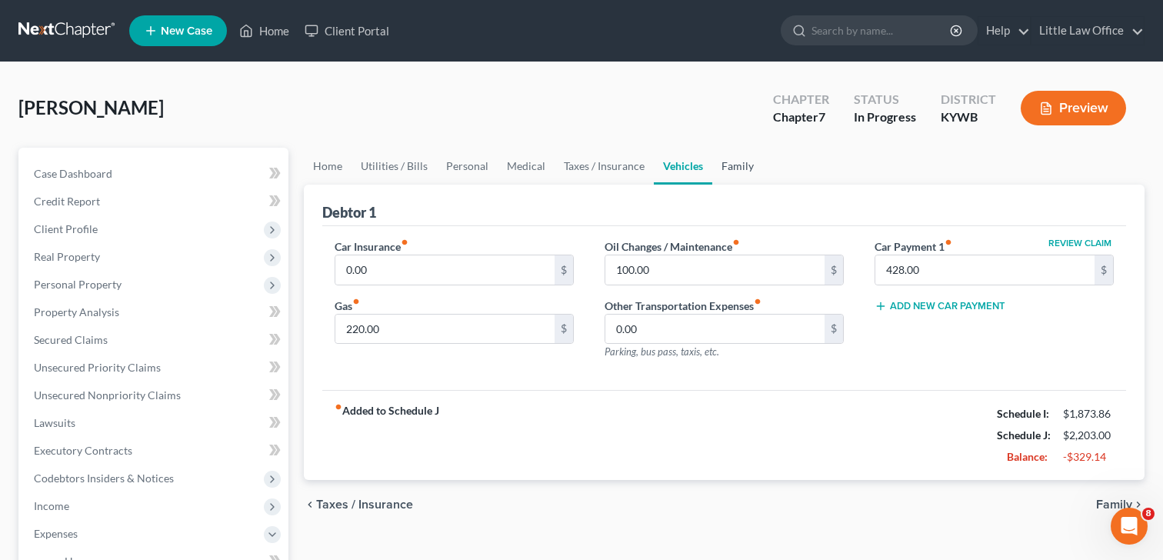
click at [727, 171] on link "Family" at bounding box center [738, 166] width 51 height 37
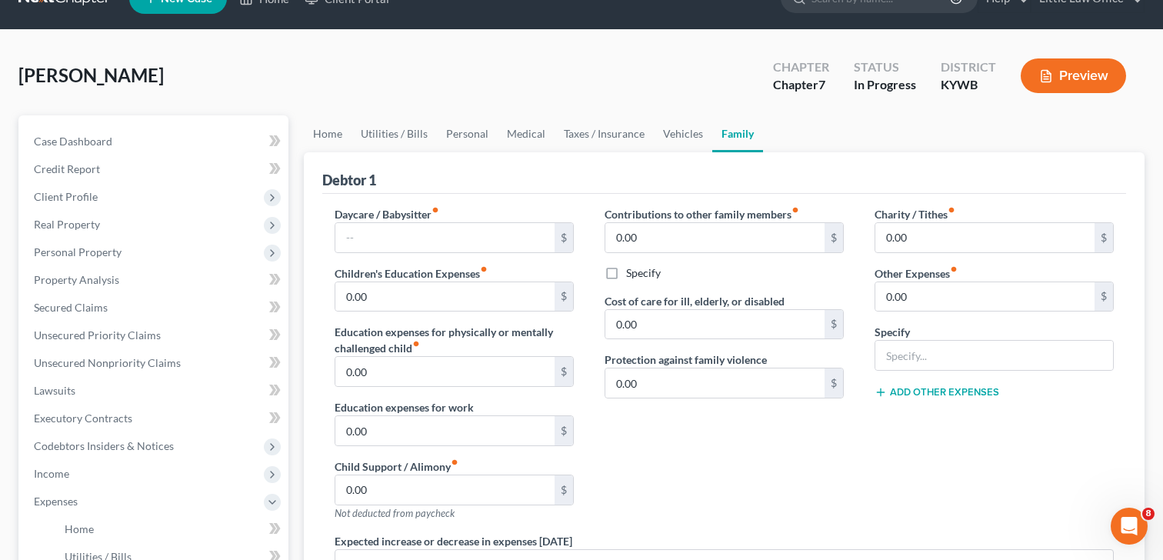
scroll to position [11, 0]
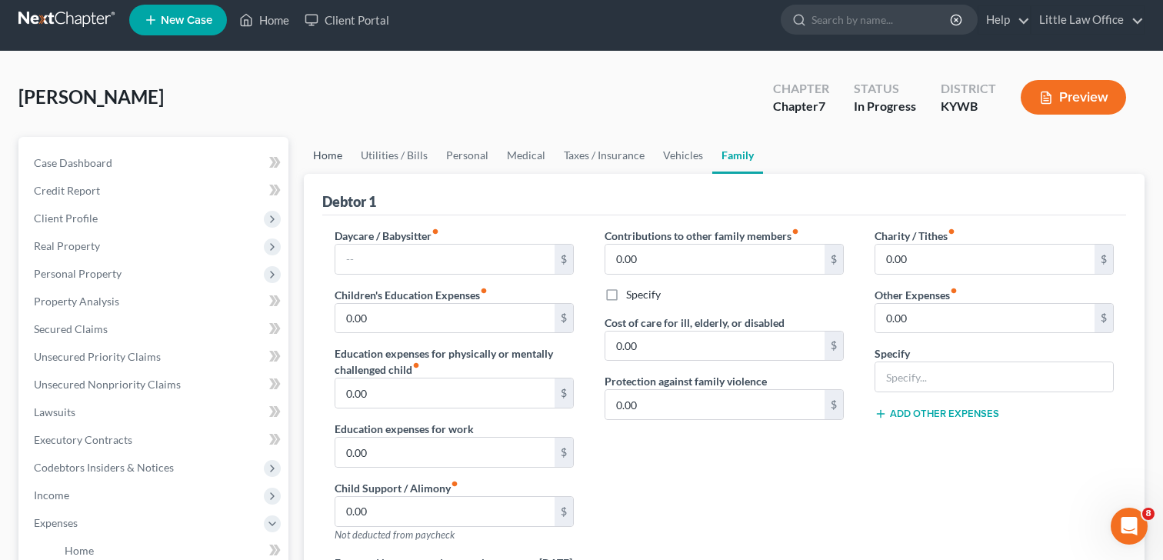
click at [313, 159] on link "Home" at bounding box center [328, 155] width 48 height 37
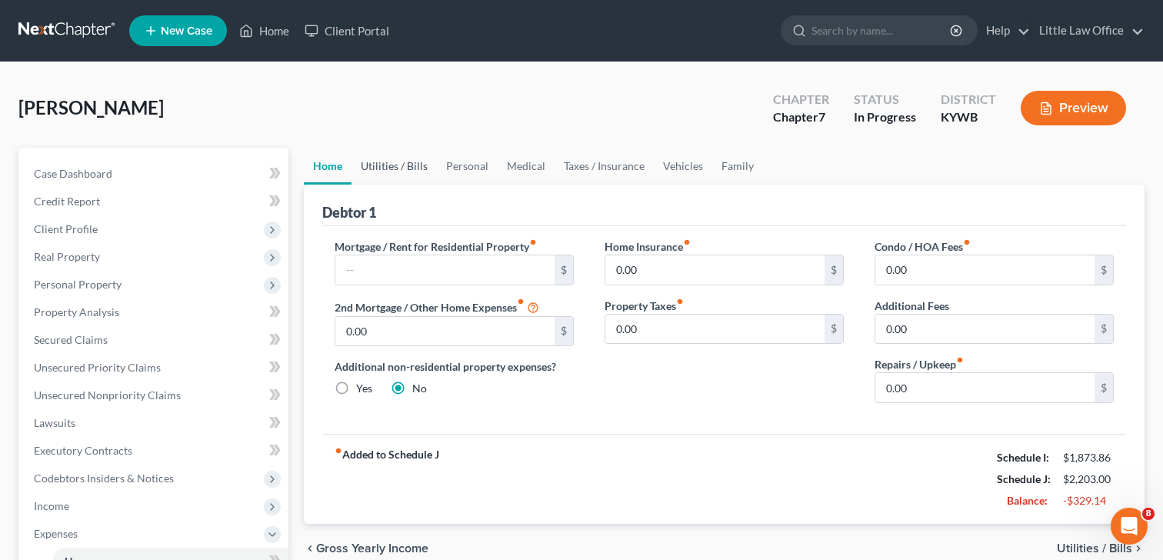
click at [401, 160] on link "Utilities / Bills" at bounding box center [394, 166] width 85 height 37
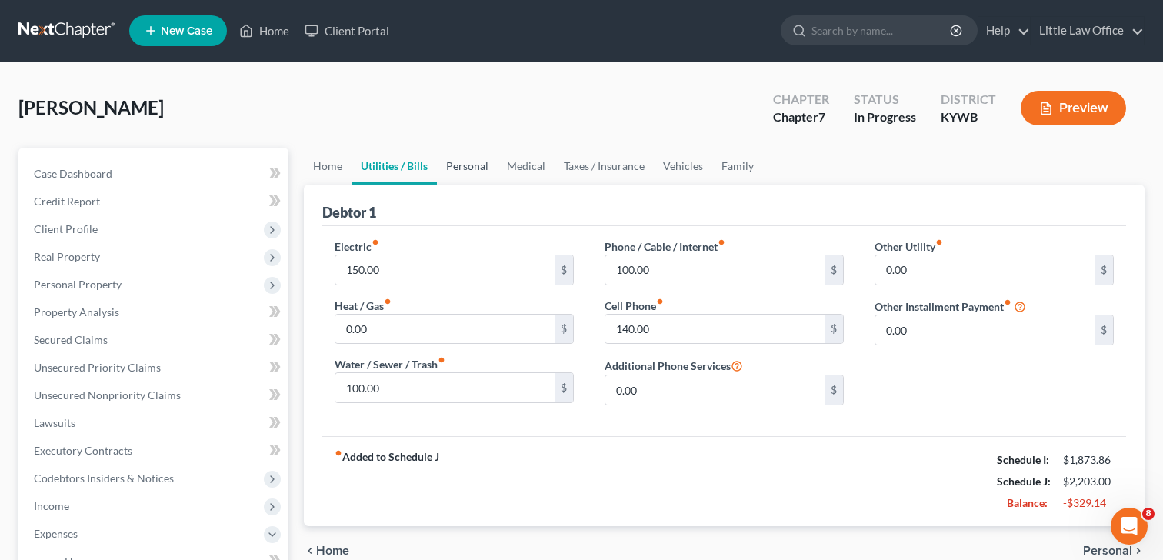
click at [477, 169] on link "Personal" at bounding box center [467, 166] width 61 height 37
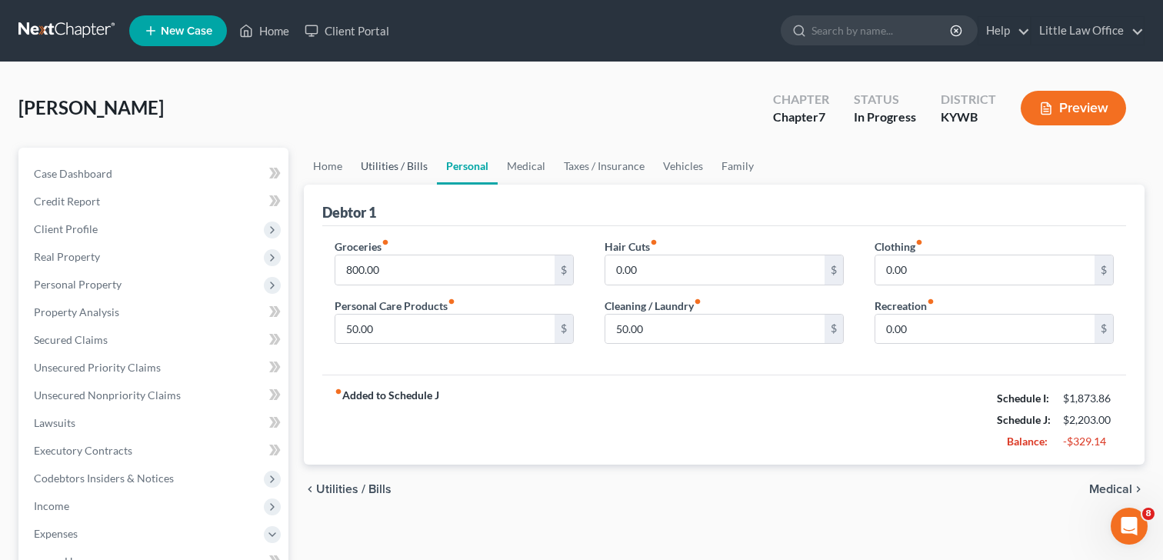
click at [395, 172] on link "Utilities / Bills" at bounding box center [394, 166] width 85 height 37
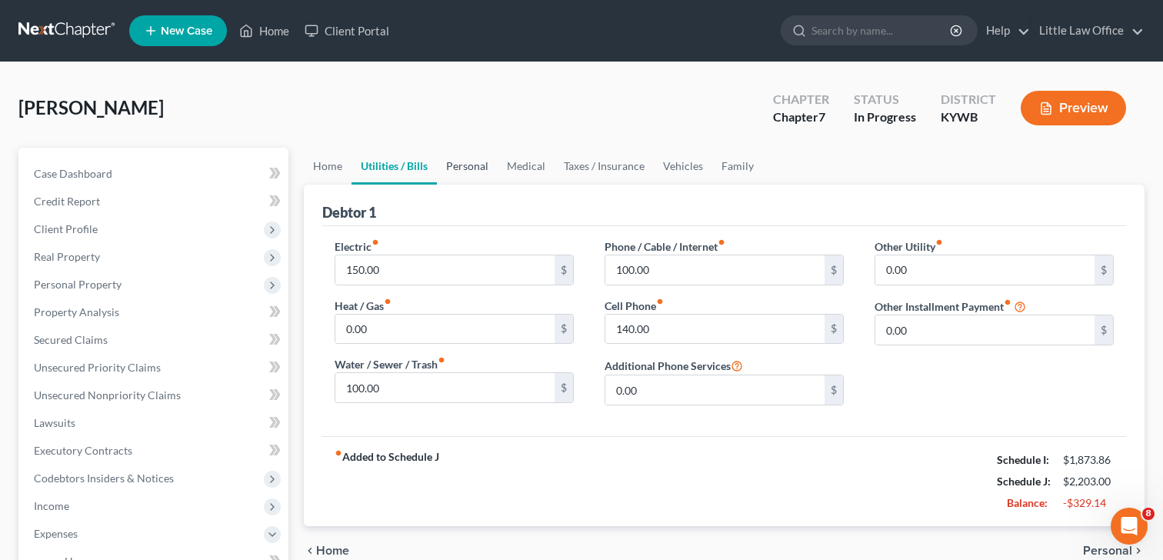
click at [482, 170] on link "Personal" at bounding box center [467, 166] width 61 height 37
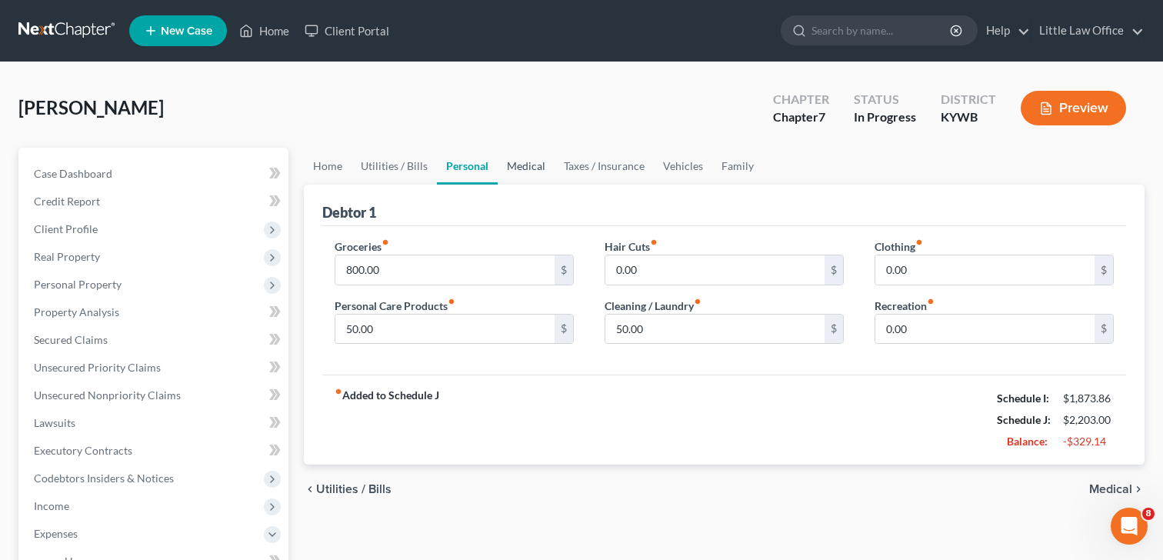
click at [517, 165] on link "Medical" at bounding box center [526, 166] width 57 height 37
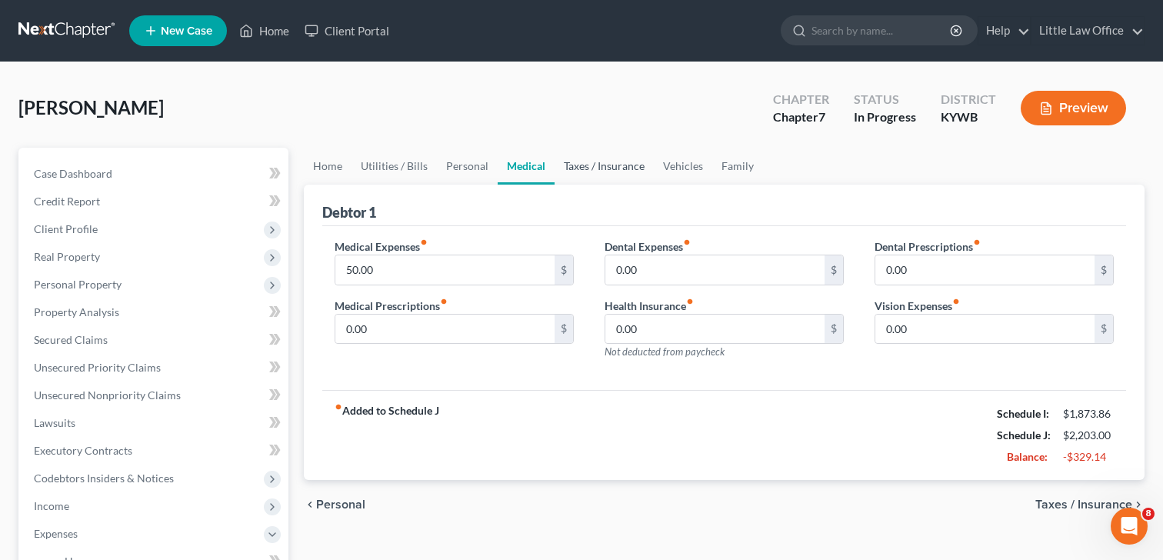
click at [580, 165] on link "Taxes / Insurance" at bounding box center [604, 166] width 99 height 37
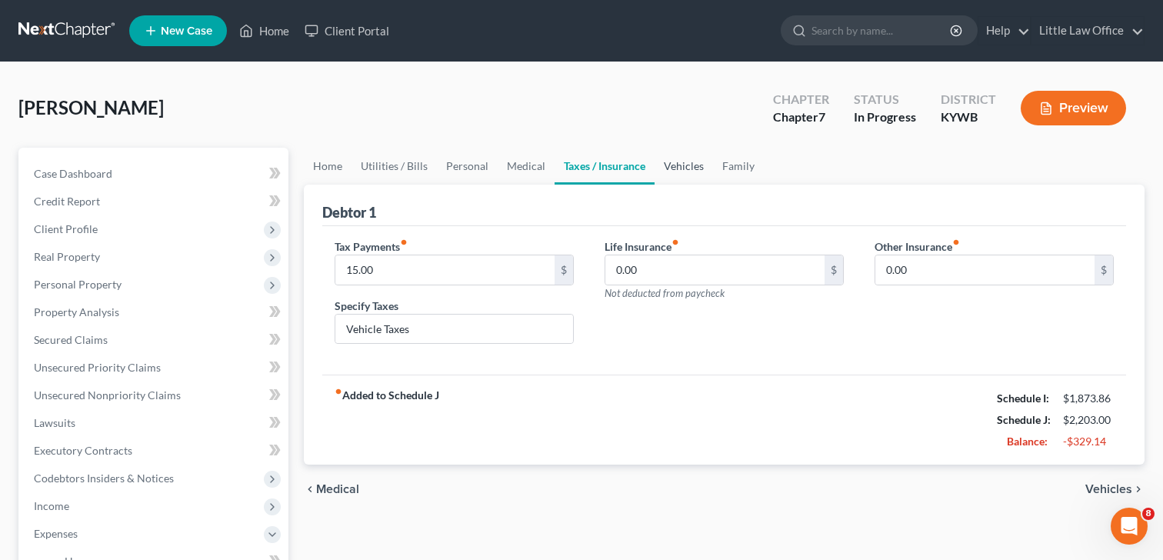
click at [688, 168] on link "Vehicles" at bounding box center [684, 166] width 58 height 37
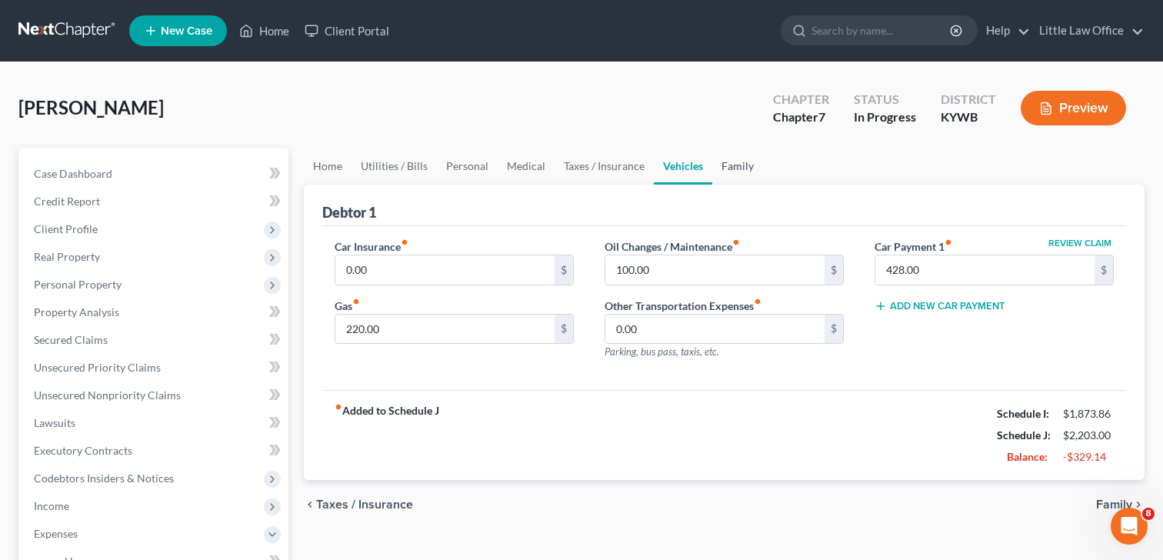
click at [722, 167] on link "Family" at bounding box center [738, 166] width 51 height 37
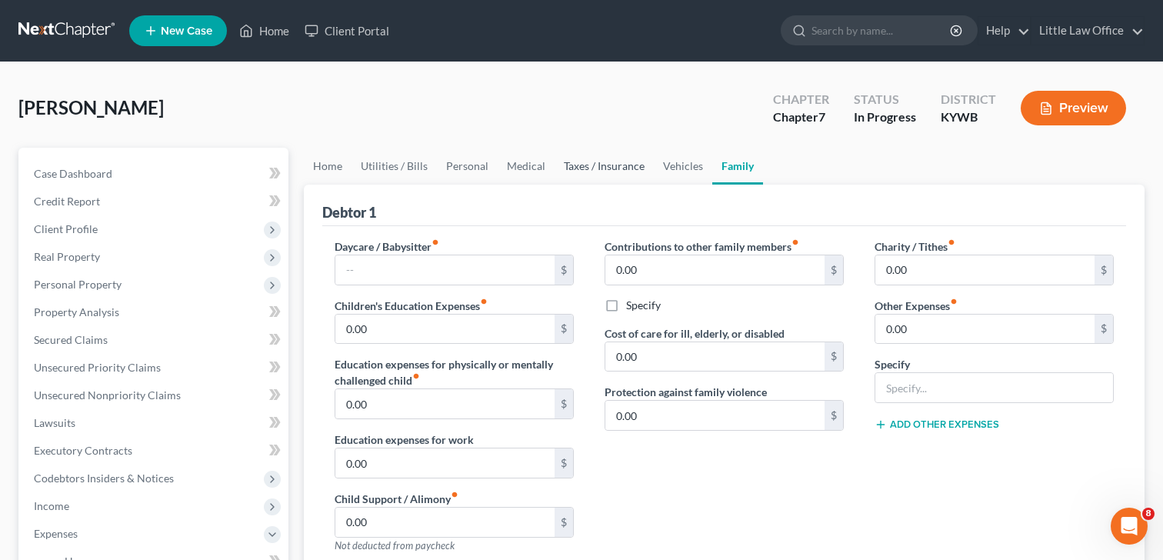
click at [648, 164] on link "Taxes / Insurance" at bounding box center [604, 166] width 99 height 37
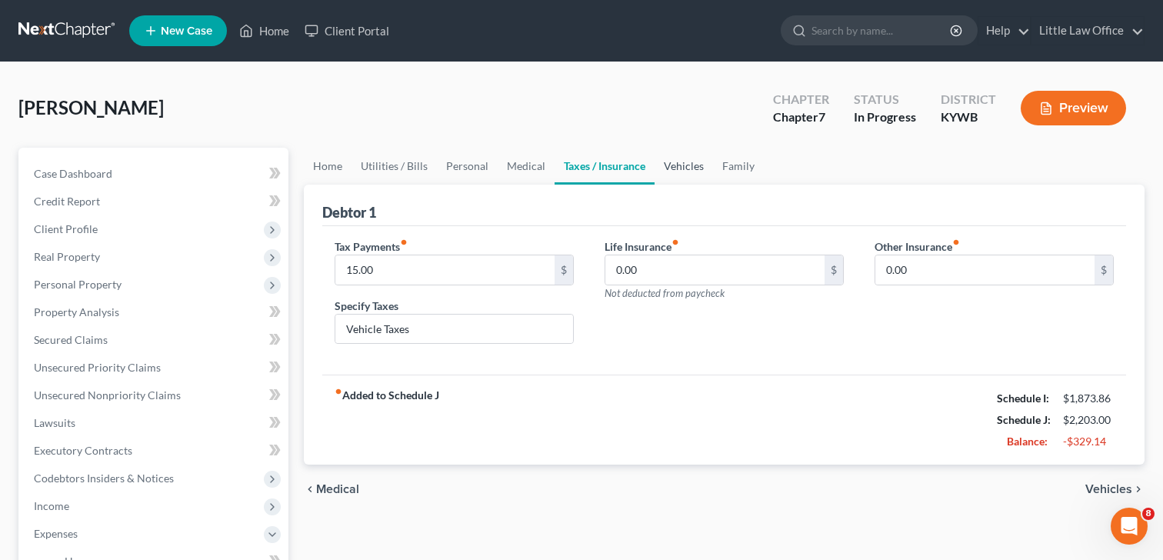
click at [681, 163] on link "Vehicles" at bounding box center [684, 166] width 58 height 37
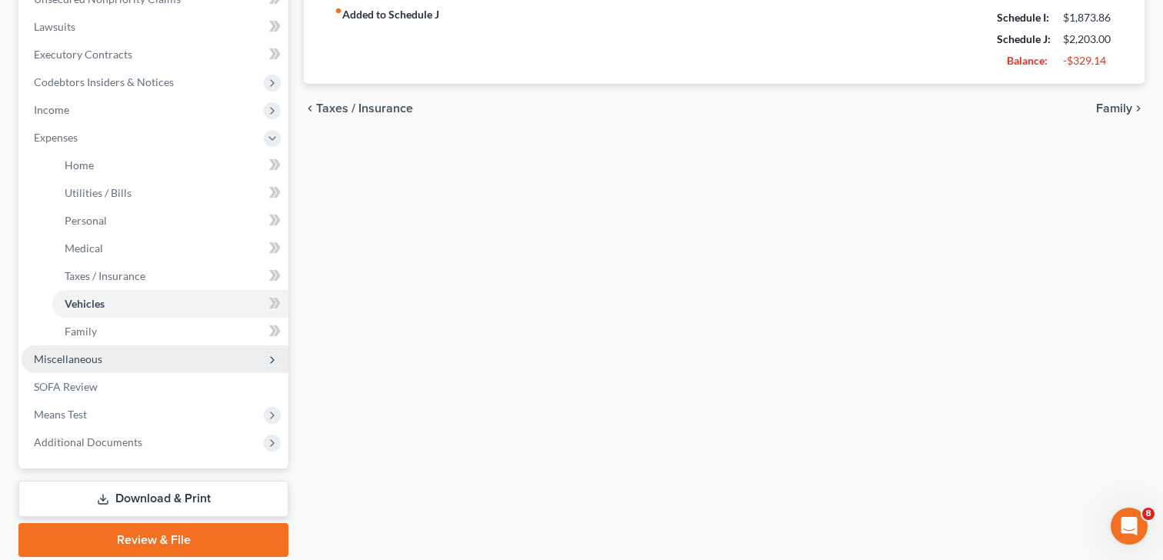
scroll to position [397, 0]
click at [75, 361] on span "Miscellaneous" at bounding box center [68, 358] width 68 height 13
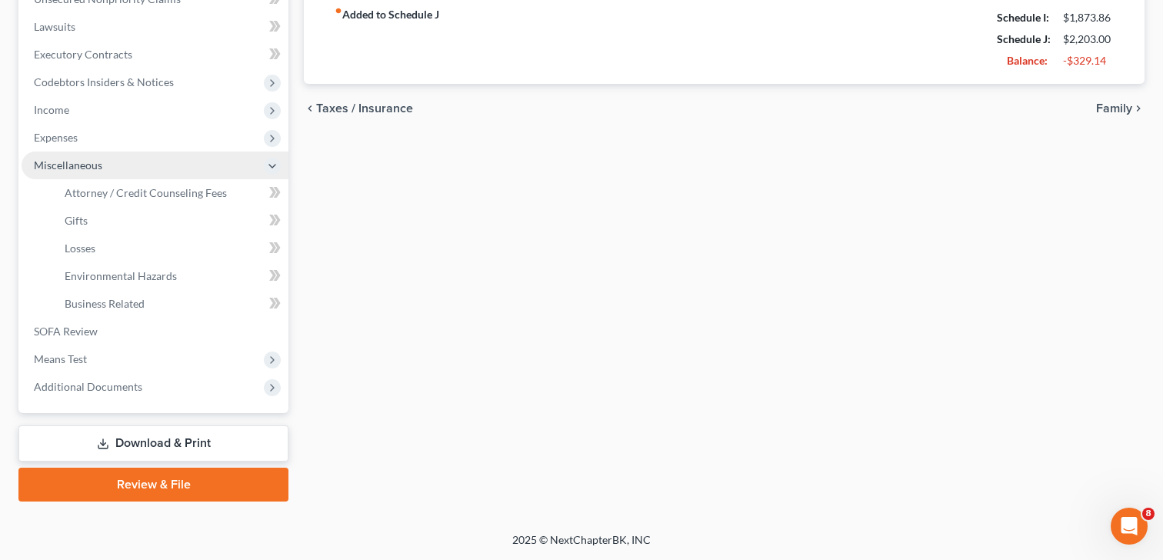
scroll to position [395, 0]
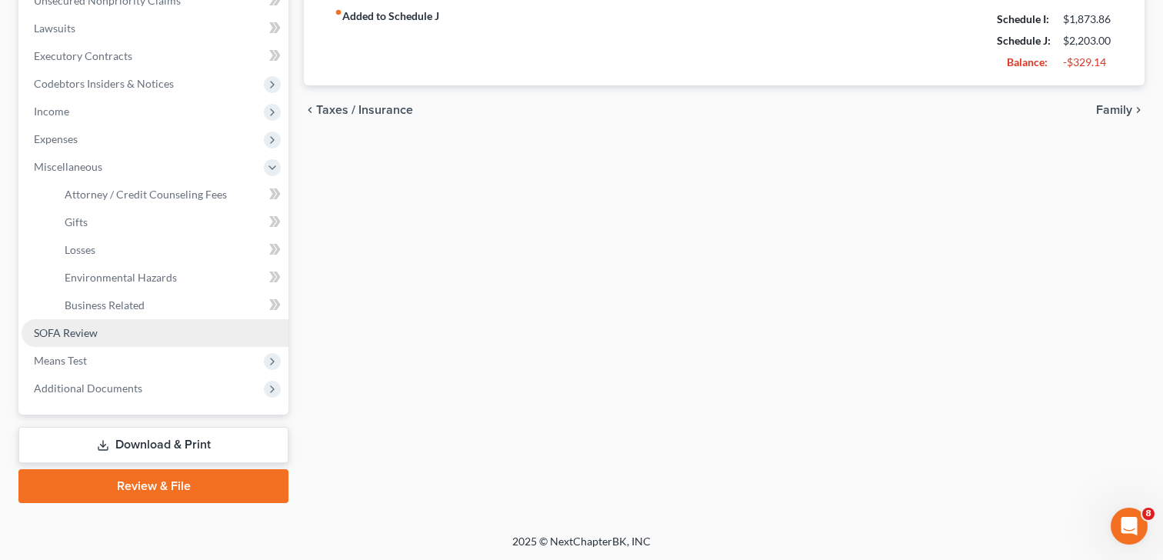
click at [100, 336] on link "SOFA Review" at bounding box center [155, 333] width 267 height 28
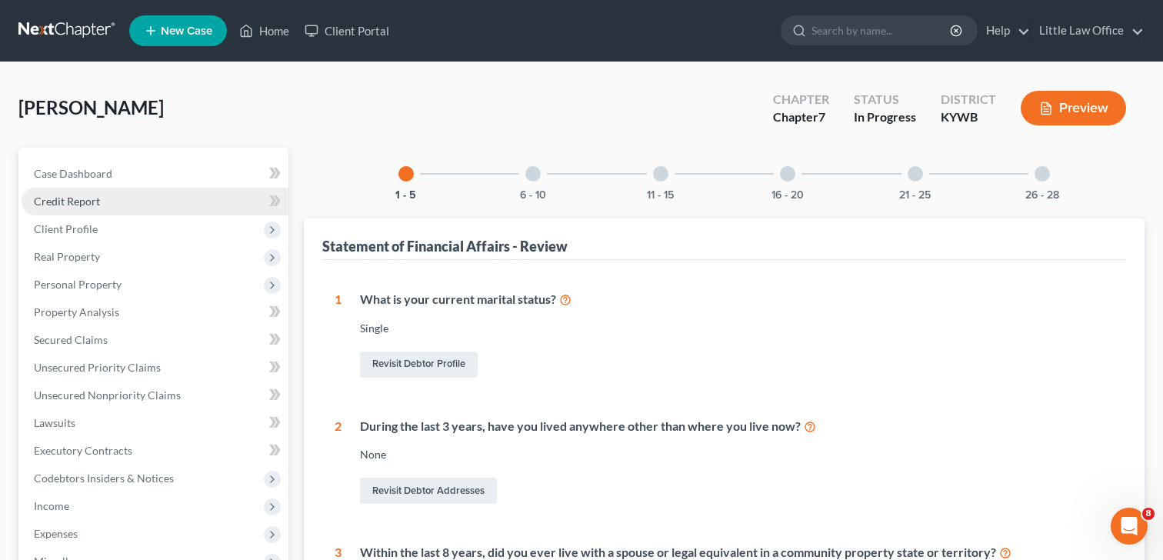
click at [85, 205] on span "Credit Report" at bounding box center [67, 201] width 66 height 13
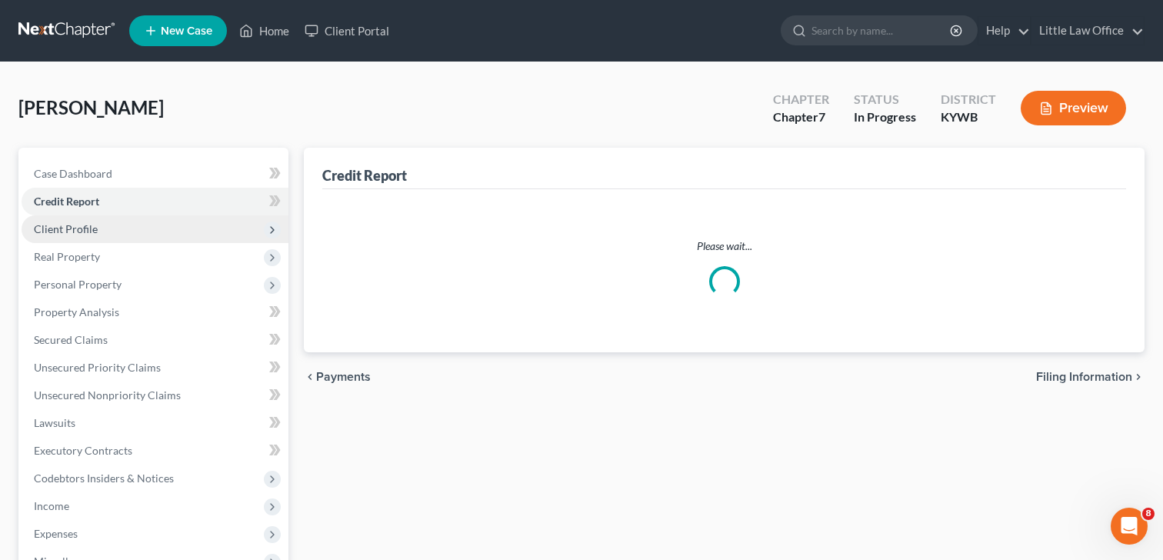
drag, startPoint x: 92, startPoint y: 229, endPoint x: 122, endPoint y: 226, distance: 30.9
click at [92, 229] on span "Client Profile" at bounding box center [66, 228] width 64 height 13
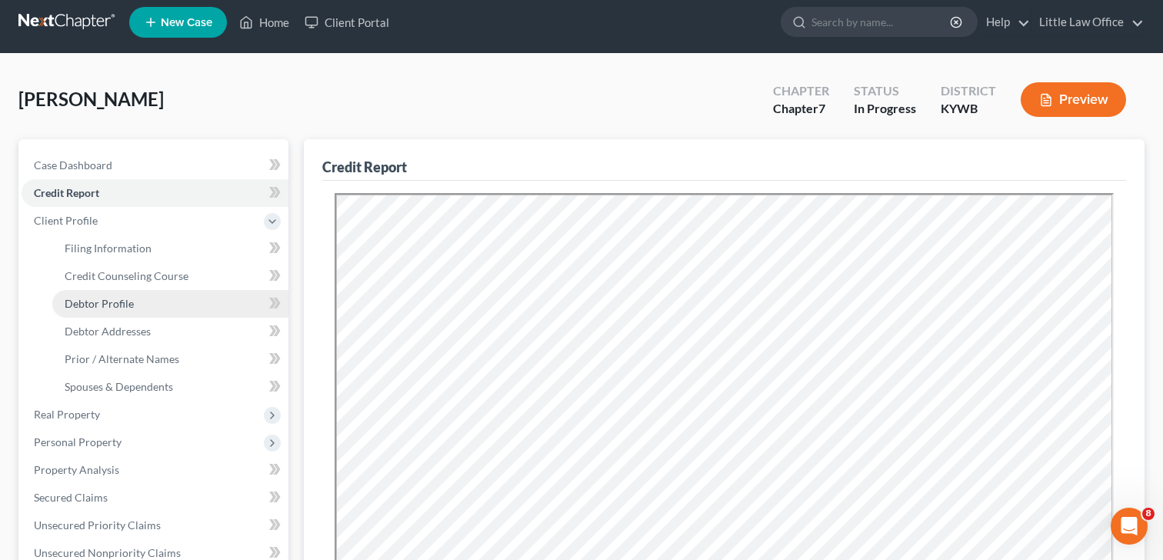
scroll to position [10, 0]
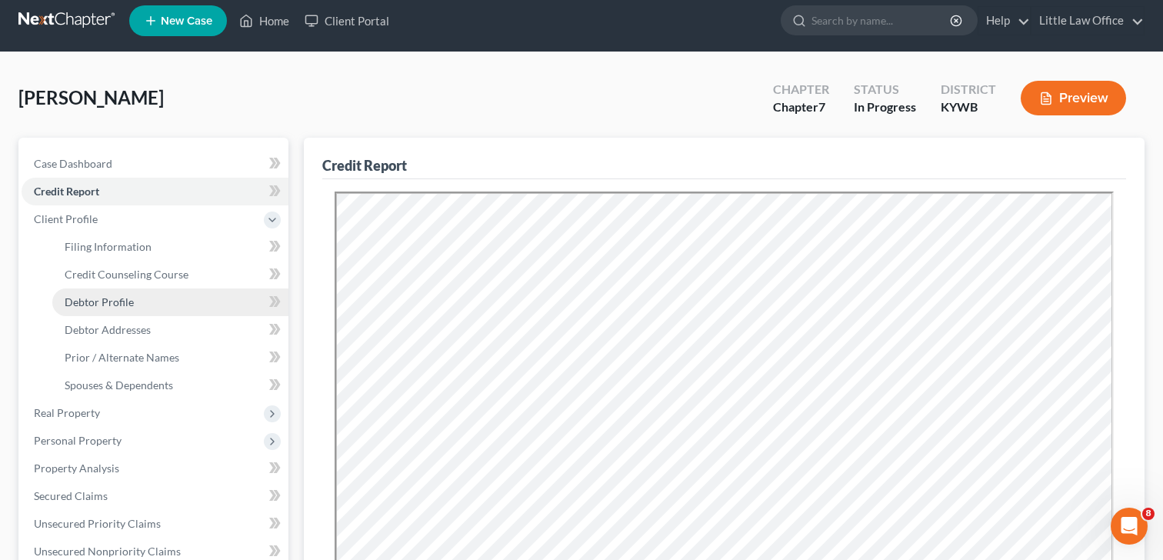
click at [121, 312] on link "Debtor Profile" at bounding box center [170, 303] width 236 height 28
select select "0"
select select "2"
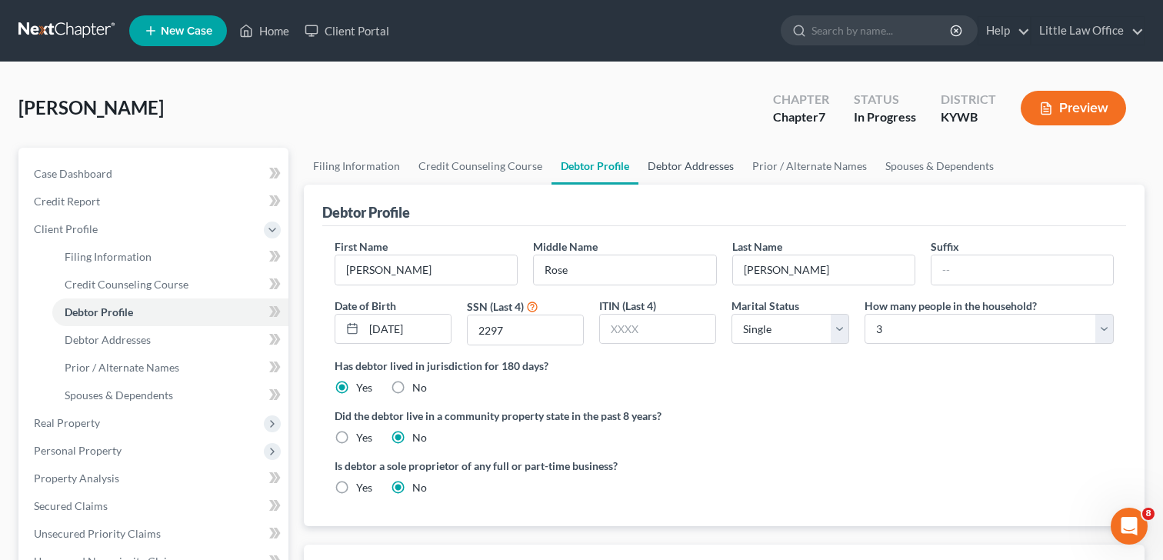
click at [698, 162] on link "Debtor Addresses" at bounding box center [691, 166] width 105 height 37
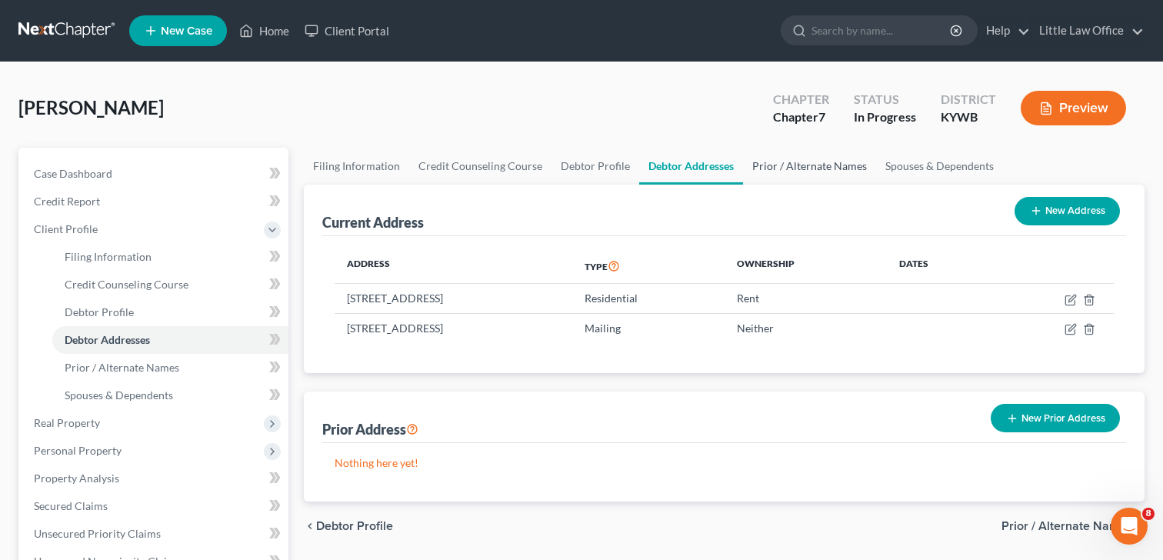
scroll to position [2, 0]
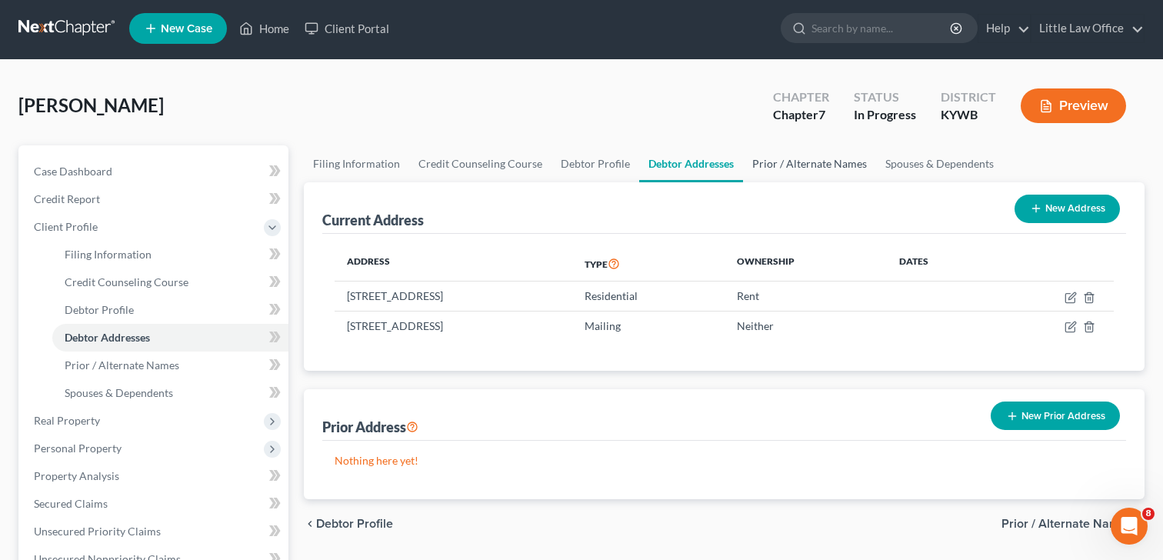
click at [783, 171] on link "Prior / Alternate Names" at bounding box center [809, 163] width 133 height 37
